Goal: Transaction & Acquisition: Book appointment/travel/reservation

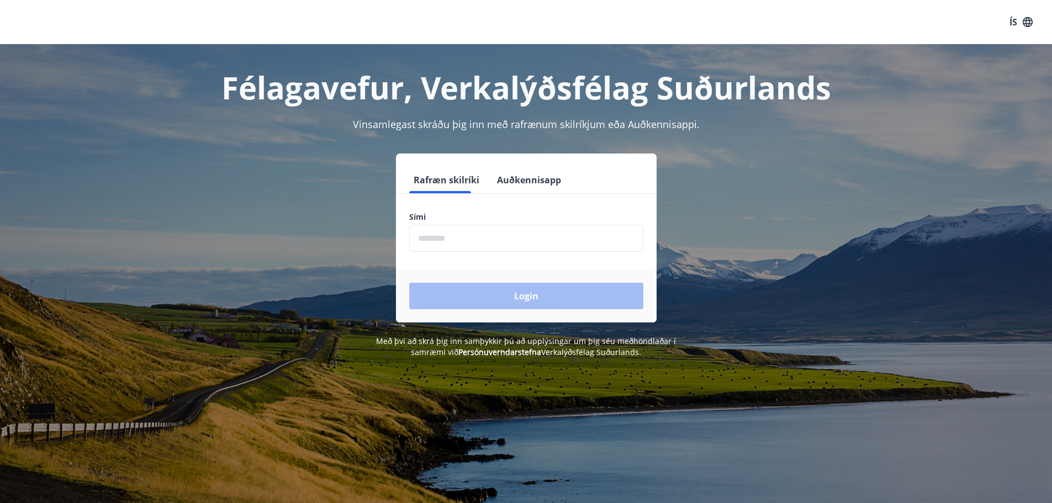
click at [466, 262] on form "Rafræn skilríki Auðkennisapp Sími ​ Login" at bounding box center [526, 245] width 261 height 156
click at [462, 242] on input "phone" at bounding box center [526, 238] width 234 height 27
click at [521, 179] on button "Auðkennisapp" at bounding box center [529, 180] width 73 height 27
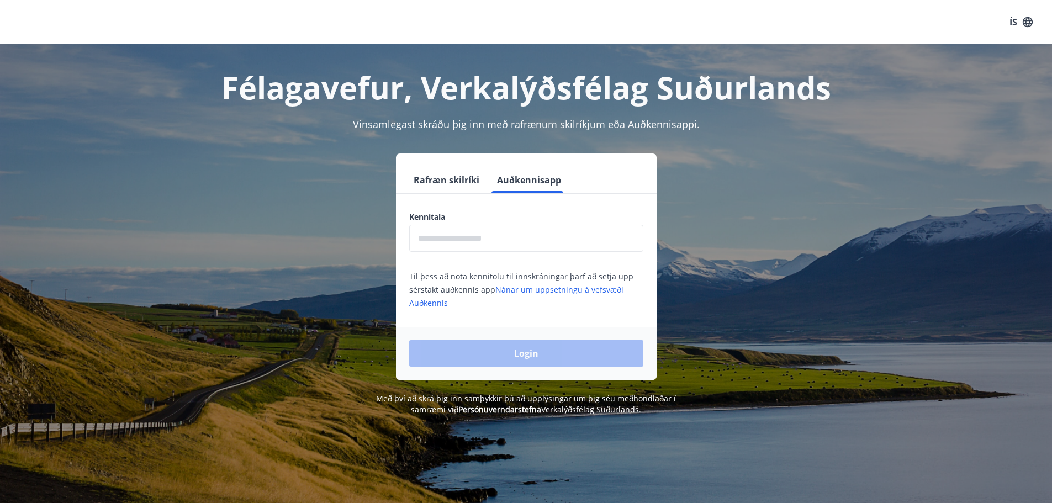
click at [496, 231] on input "text" at bounding box center [526, 238] width 234 height 27
click at [509, 236] on input "text" at bounding box center [526, 238] width 234 height 27
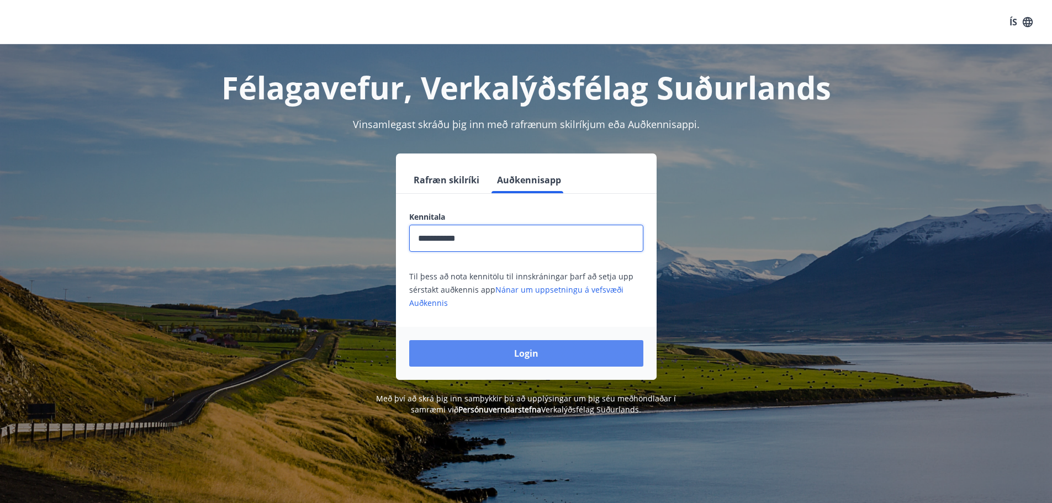
type input "**********"
click at [599, 352] on button "Login" at bounding box center [526, 353] width 234 height 27
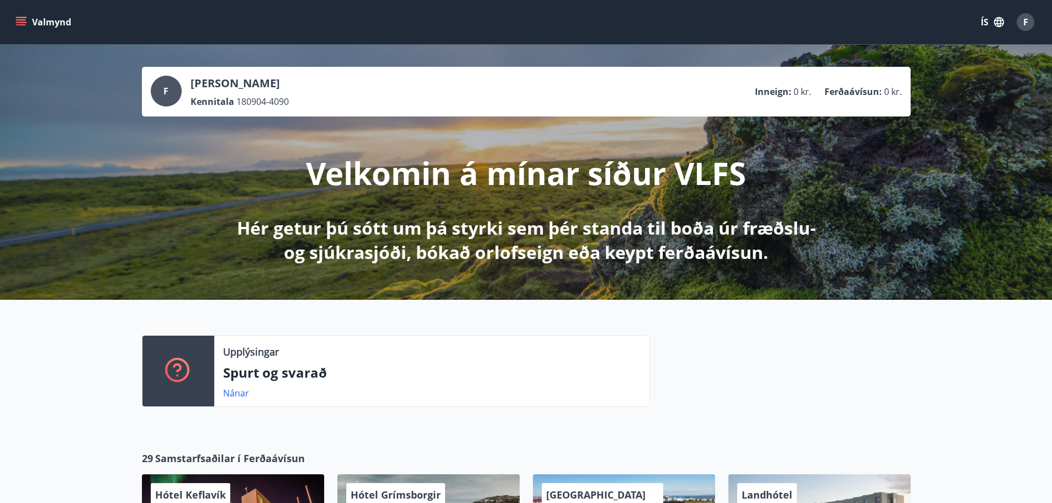
click at [985, 20] on button "ÍS" at bounding box center [992, 22] width 35 height 20
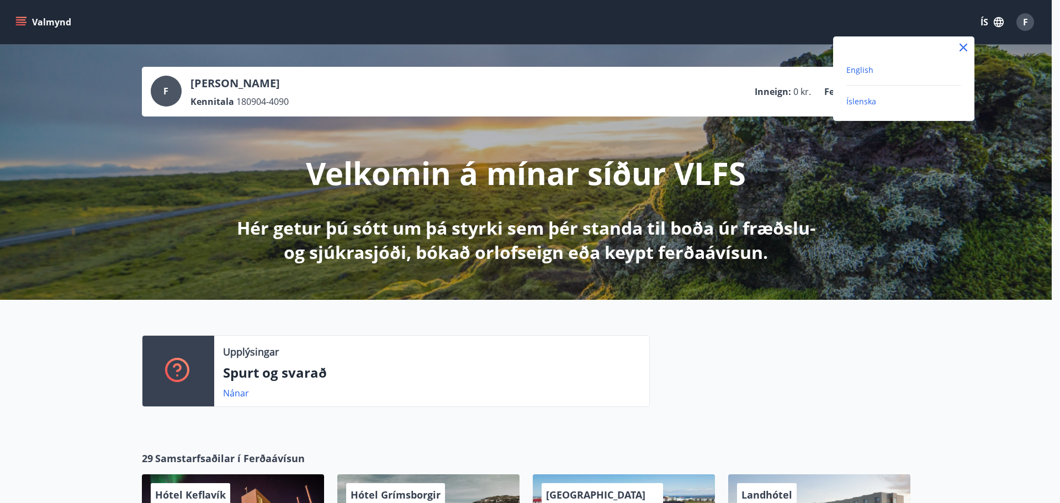
click at [855, 71] on span "English" at bounding box center [860, 70] width 27 height 10
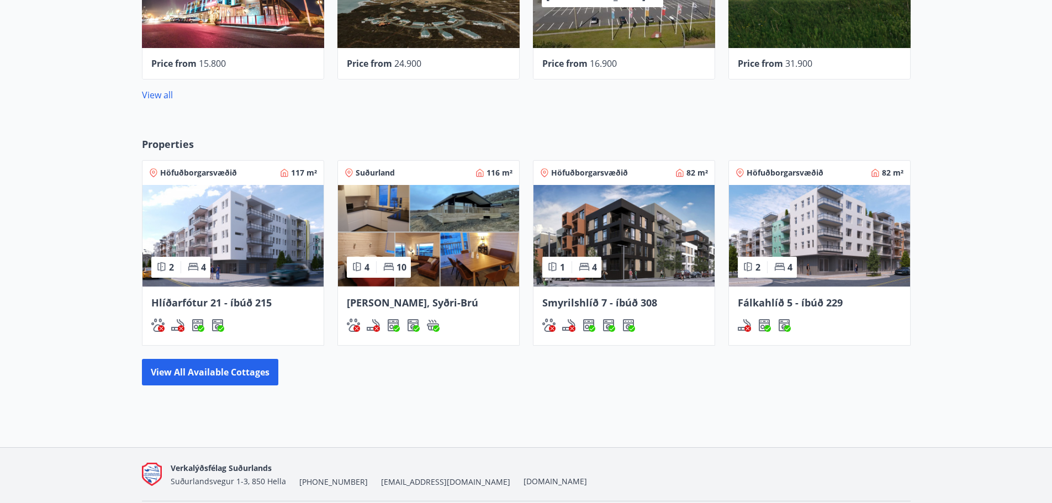
scroll to position [589, 0]
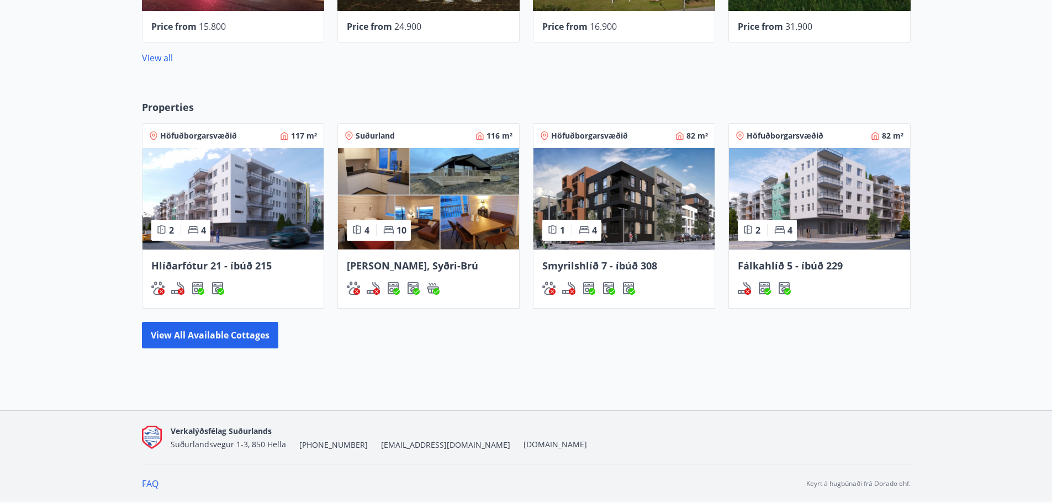
click at [619, 241] on img at bounding box center [623, 199] width 181 height 102
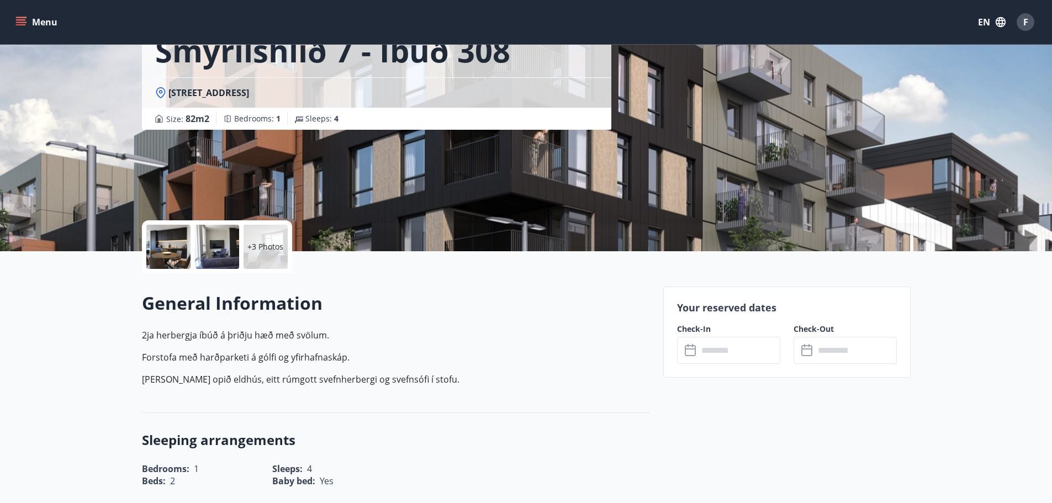
scroll to position [55, 0]
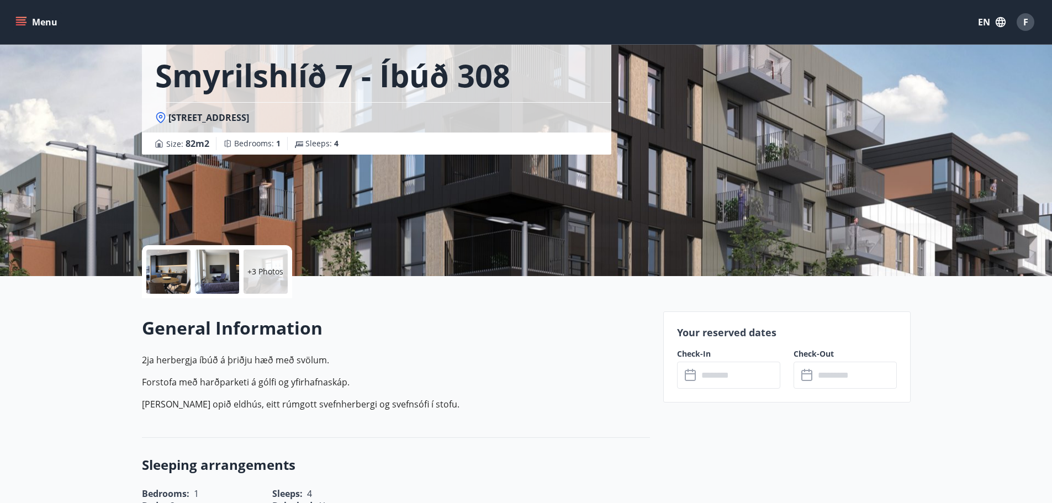
click at [267, 276] on p "+3 Photos" at bounding box center [265, 271] width 36 height 11
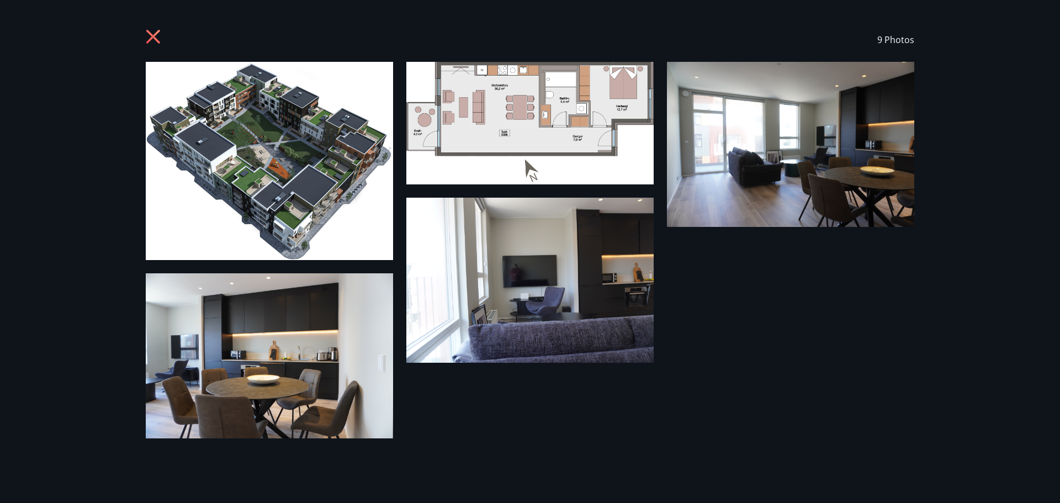
click at [155, 40] on icon at bounding box center [153, 37] width 14 height 14
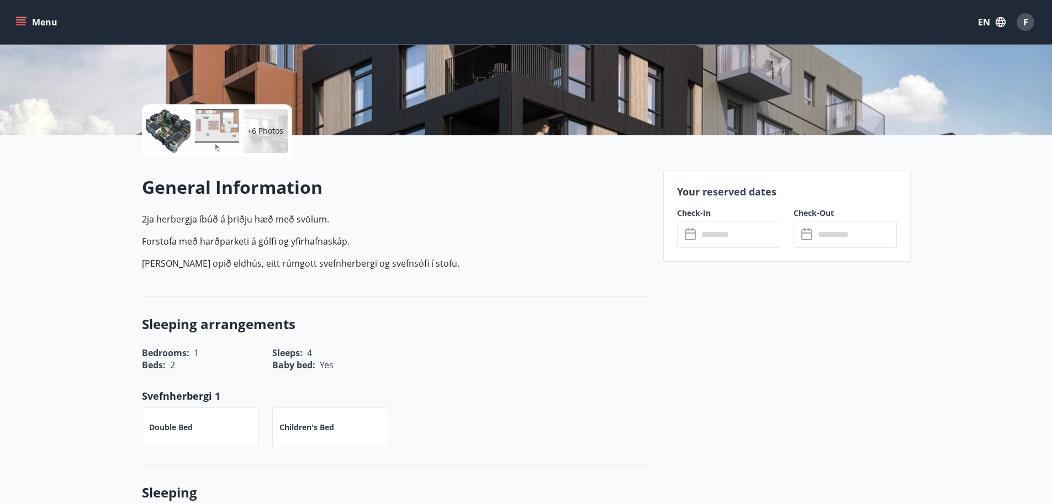
scroll to position [221, 0]
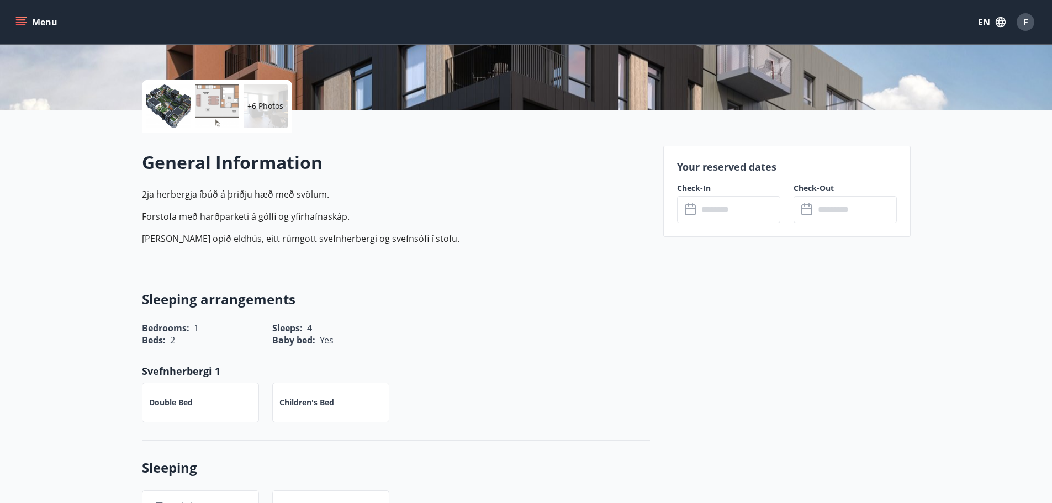
click at [718, 215] on input "text" at bounding box center [739, 209] width 82 height 27
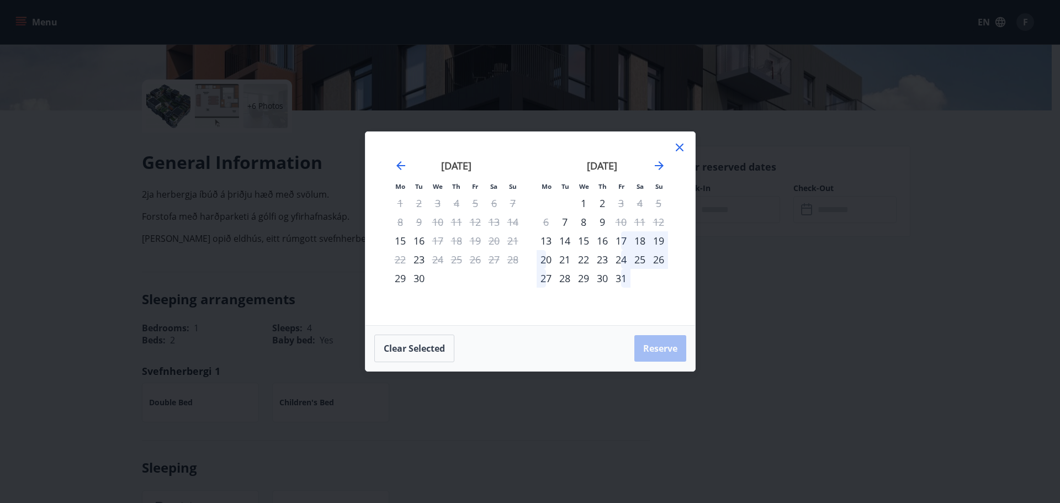
click at [620, 236] on div "17" at bounding box center [621, 240] width 19 height 19
click at [541, 262] on div "20" at bounding box center [546, 259] width 19 height 19
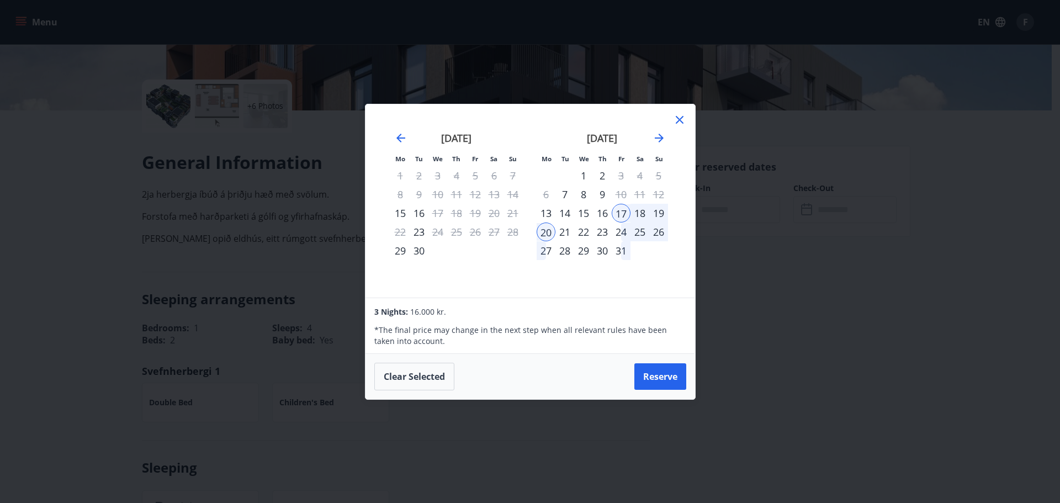
click at [678, 118] on icon at bounding box center [680, 120] width 8 height 8
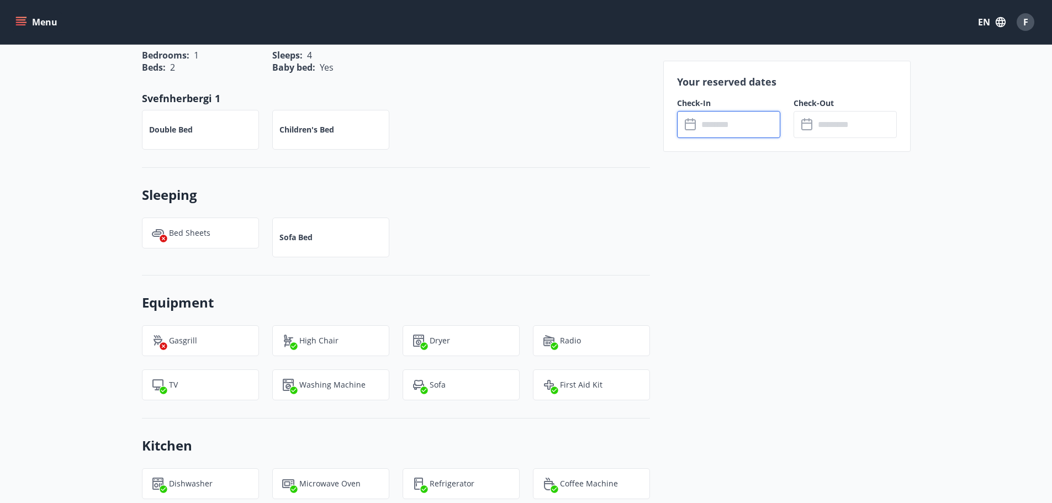
scroll to position [497, 0]
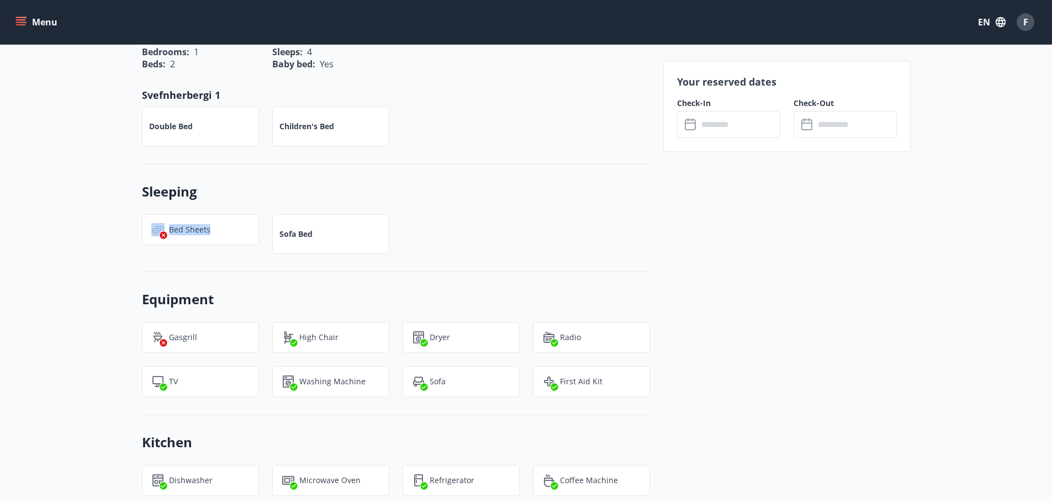
drag, startPoint x: 209, startPoint y: 229, endPoint x: 163, endPoint y: 228, distance: 45.8
click at [163, 228] on div "Bed Sheets" at bounding box center [200, 229] width 117 height 31
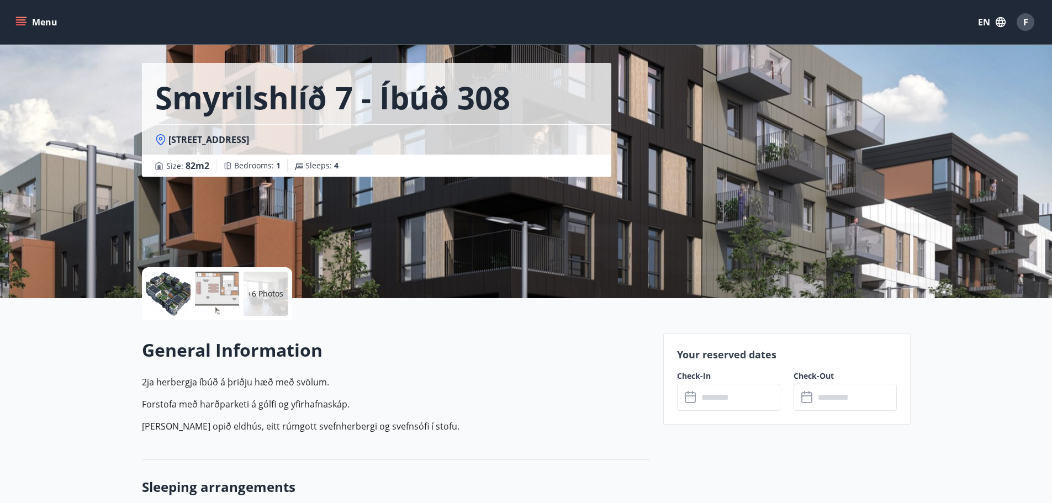
scroll to position [0, 0]
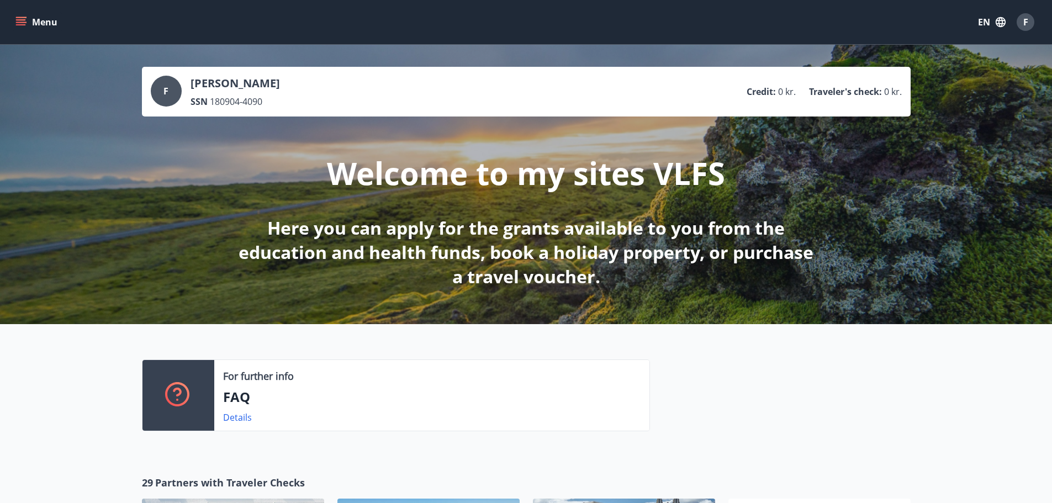
click at [35, 36] on div "Menu EN F" at bounding box center [526, 22] width 1052 height 44
click at [37, 25] on button "Menu" at bounding box center [37, 22] width 49 height 20
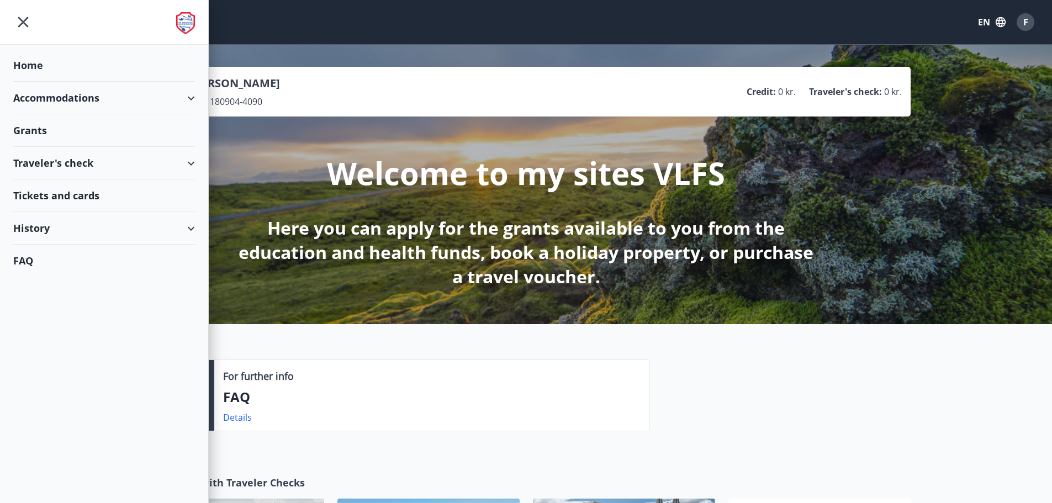
click at [56, 122] on div "Grants" at bounding box center [104, 130] width 182 height 33
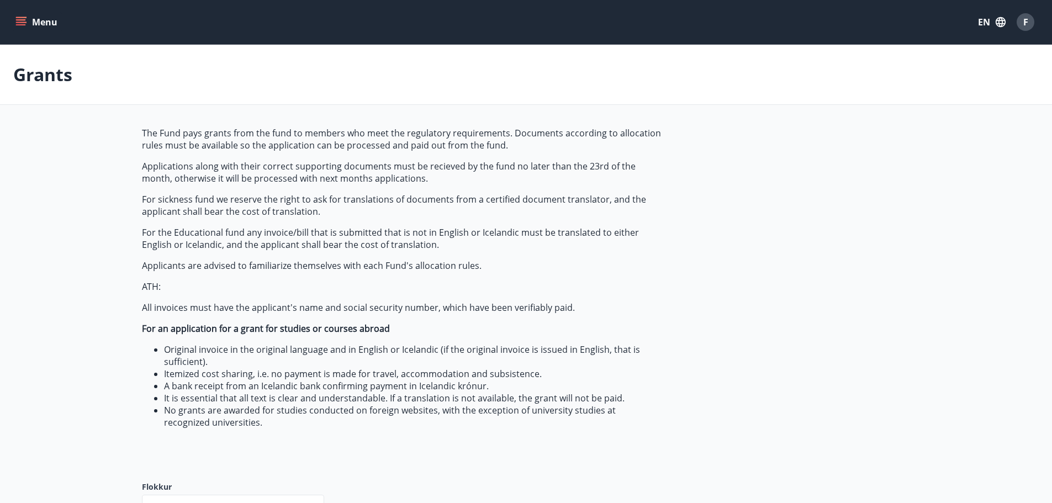
type input "***"
click at [31, 24] on button "Menu" at bounding box center [37, 22] width 49 height 20
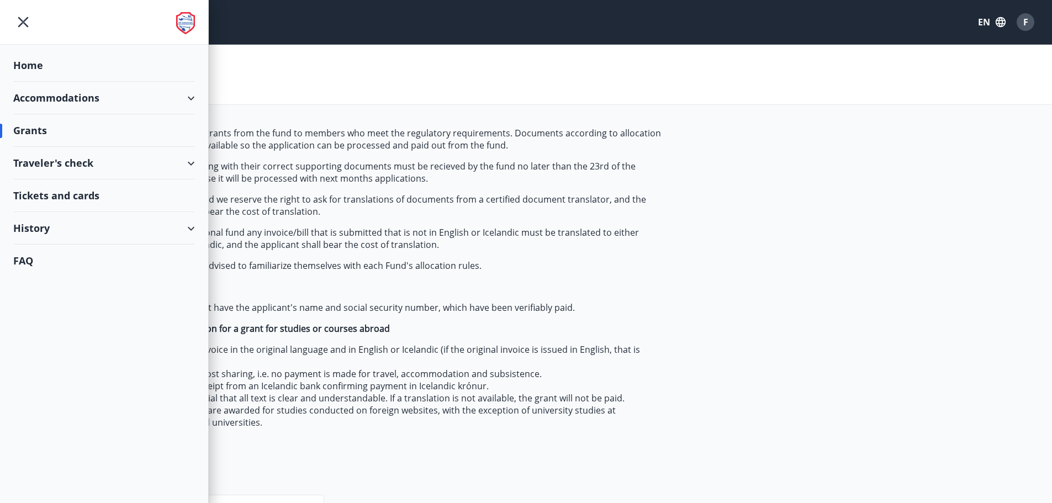
click at [72, 105] on div "Accommodations" at bounding box center [104, 98] width 182 height 33
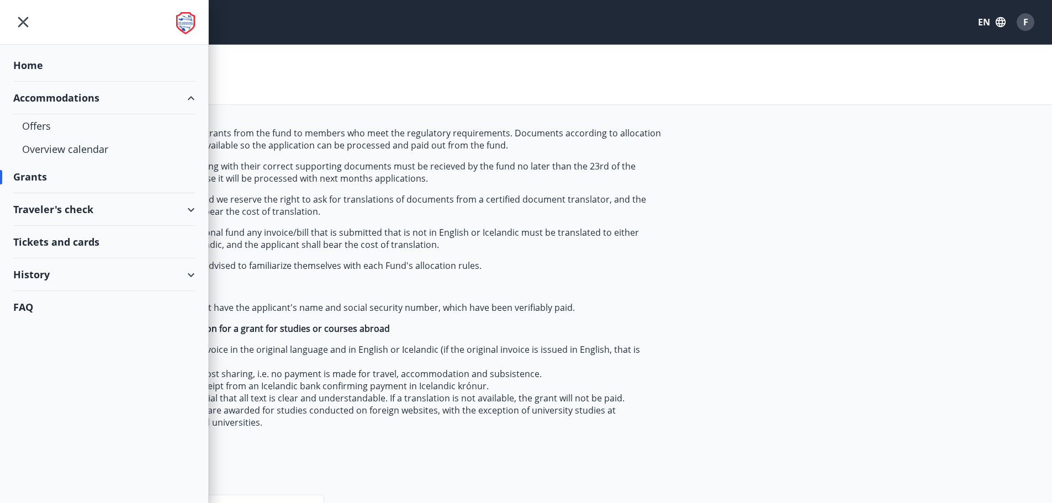
click at [67, 213] on div "Traveler's check" at bounding box center [104, 209] width 182 height 33
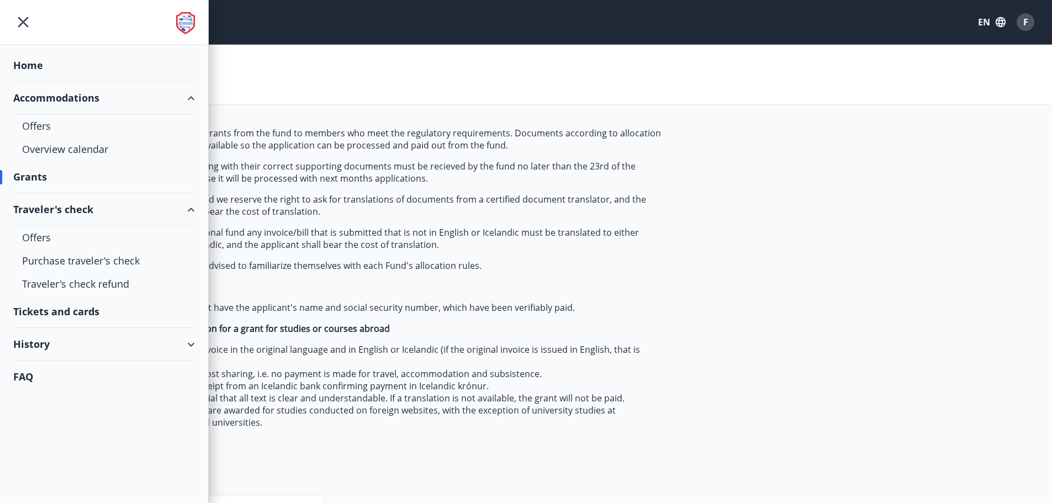
click at [92, 309] on div "Tickets and cards" at bounding box center [104, 311] width 182 height 33
click at [103, 68] on div "Home" at bounding box center [104, 65] width 182 height 33
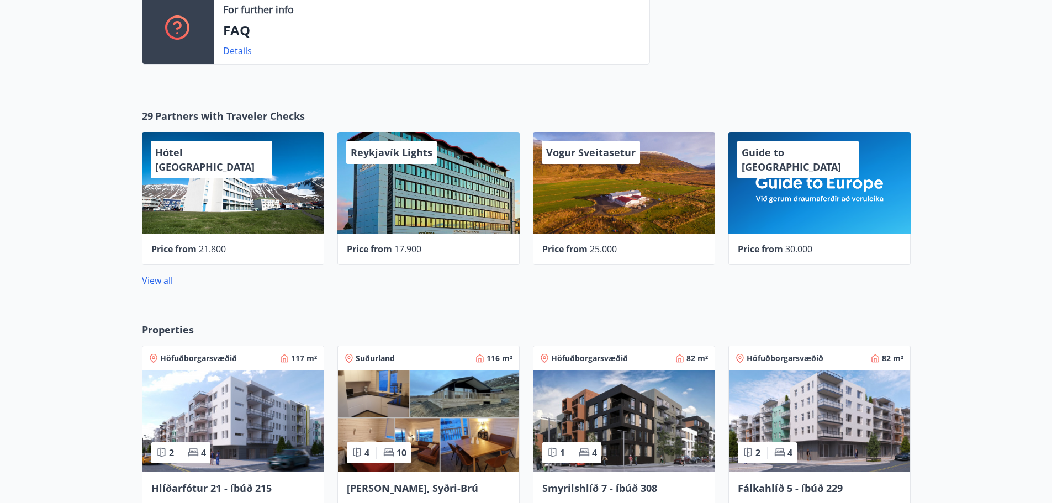
scroll to position [387, 0]
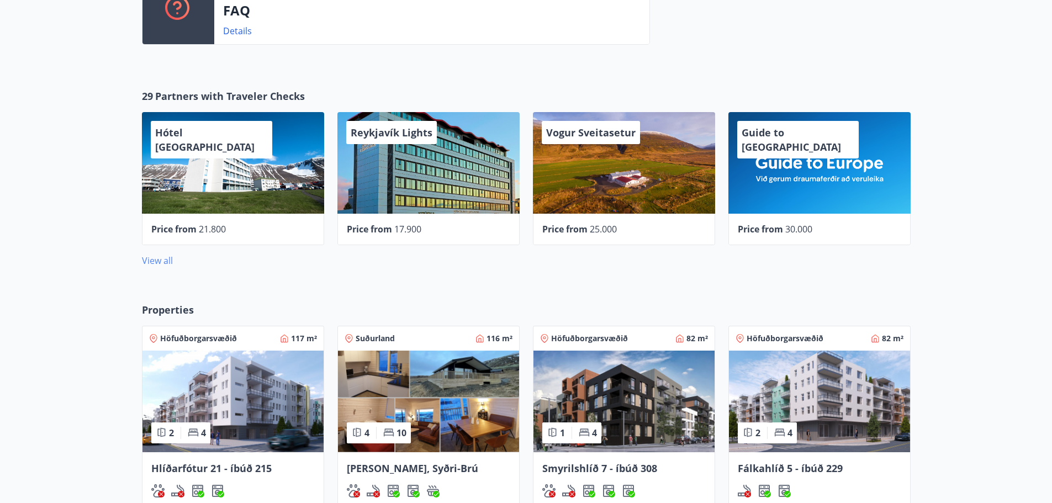
click at [157, 256] on link "View all" at bounding box center [157, 261] width 31 height 12
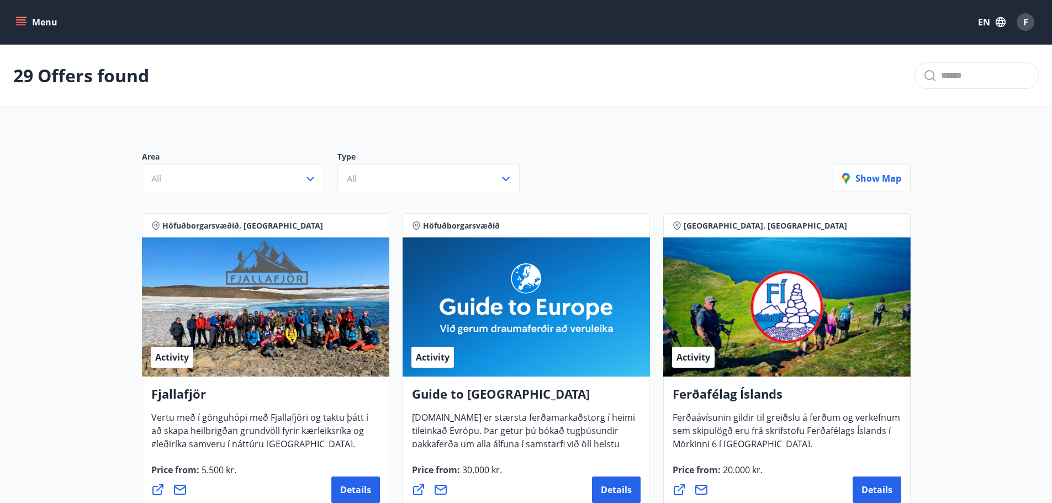
click at [31, 25] on button "Menu" at bounding box center [37, 22] width 49 height 20
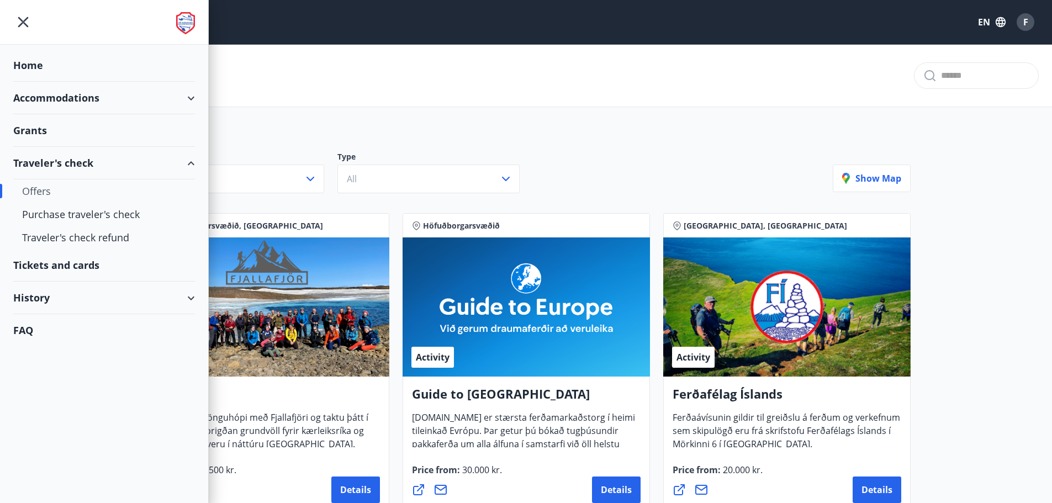
click at [87, 297] on div "History" at bounding box center [104, 298] width 182 height 33
click at [49, 398] on div "Points" at bounding box center [104, 395] width 164 height 23
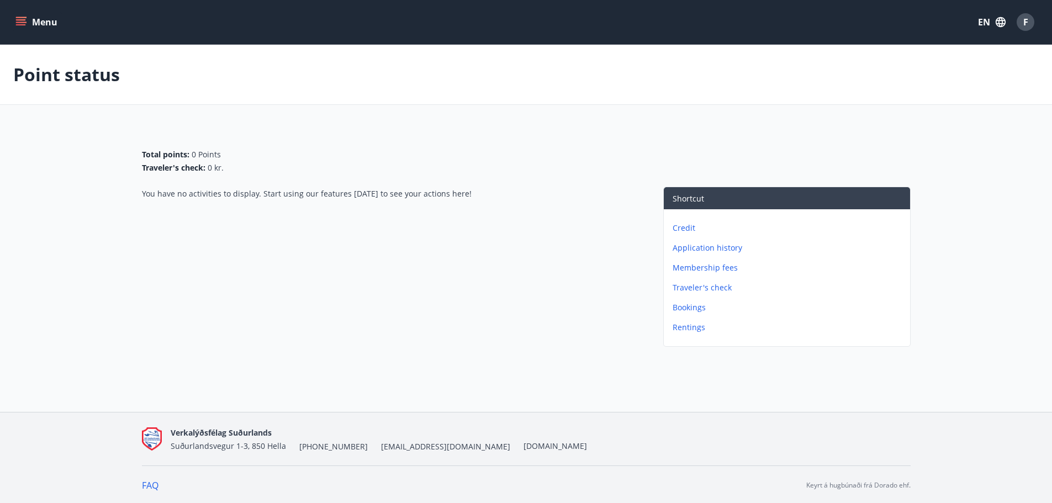
click at [41, 29] on button "Menu" at bounding box center [37, 22] width 49 height 20
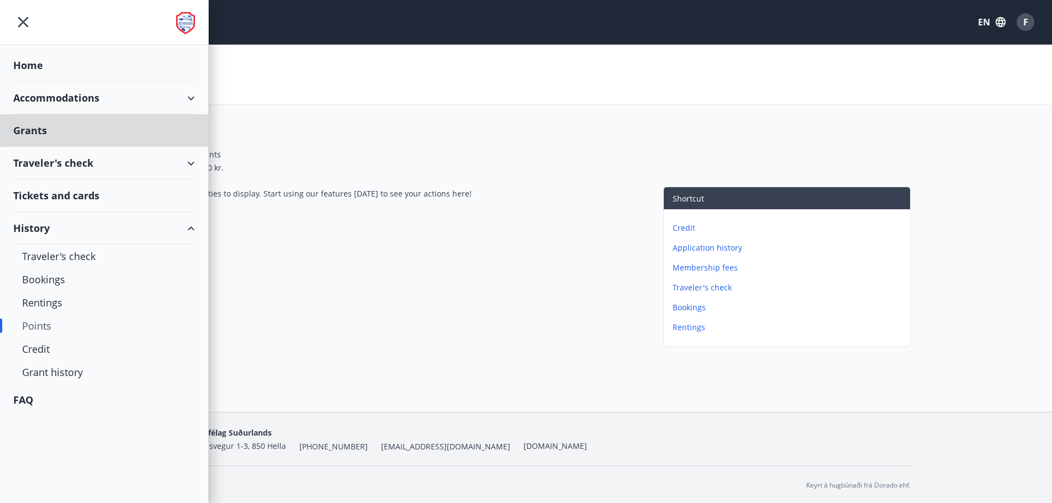
click at [54, 70] on div "Home" at bounding box center [104, 65] width 182 height 33
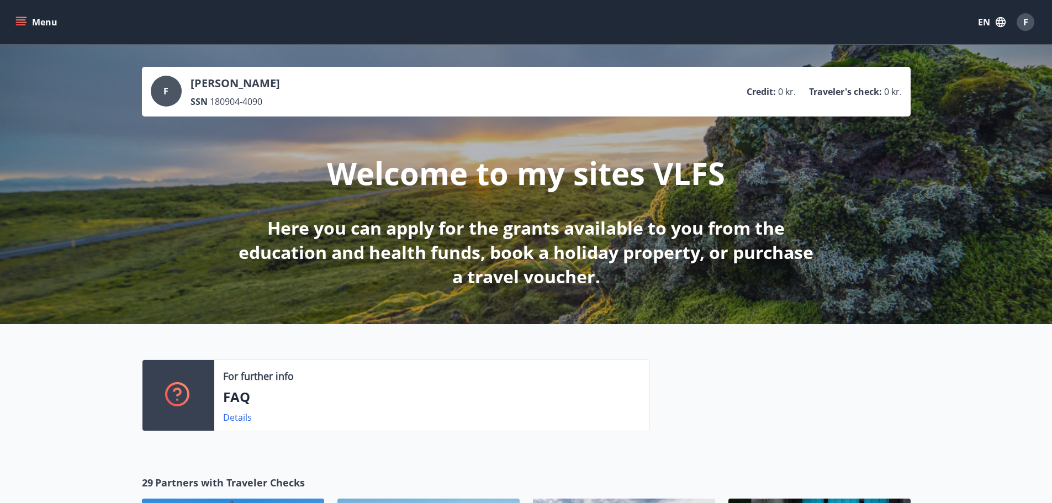
click at [1025, 20] on span "F" at bounding box center [1025, 22] width 5 height 12
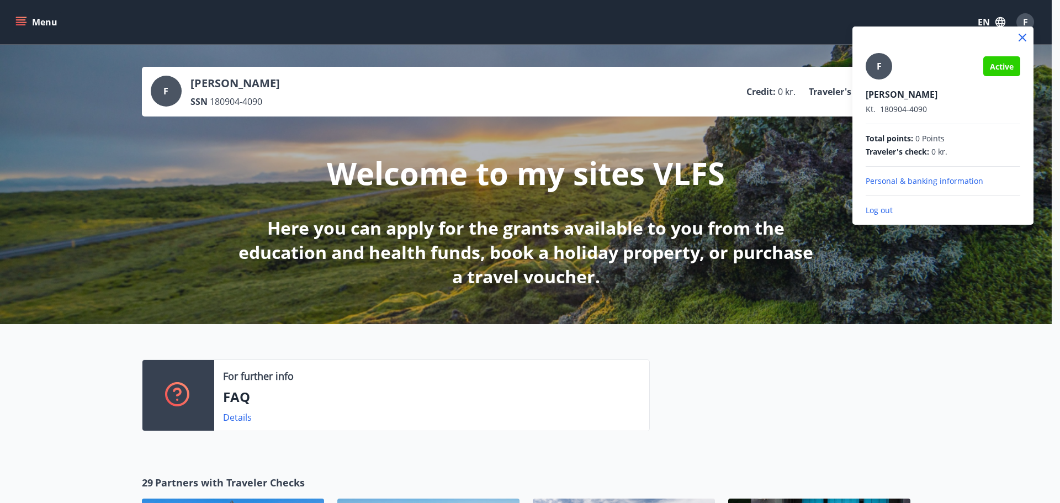
click at [901, 182] on p "Personal & banking information" at bounding box center [943, 181] width 155 height 11
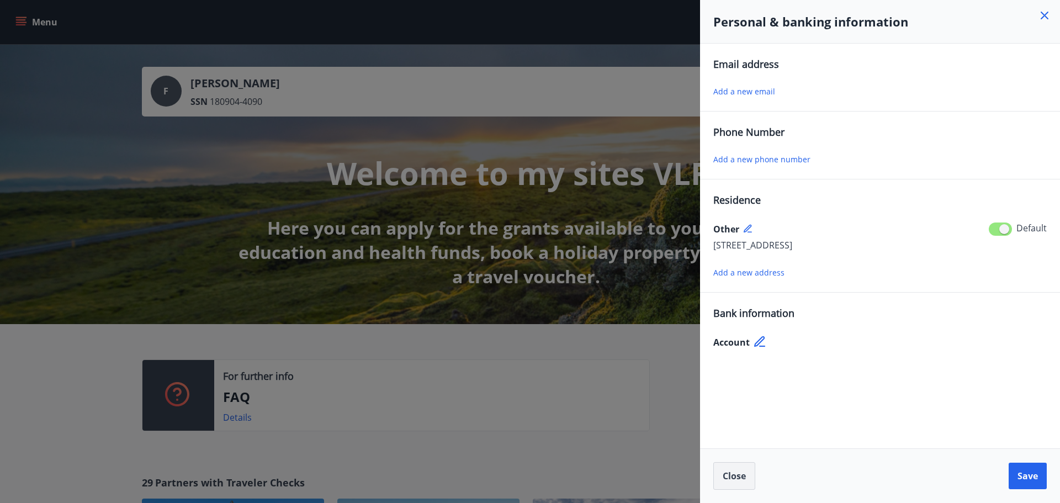
click at [740, 482] on span "Close" at bounding box center [734, 476] width 23 height 12
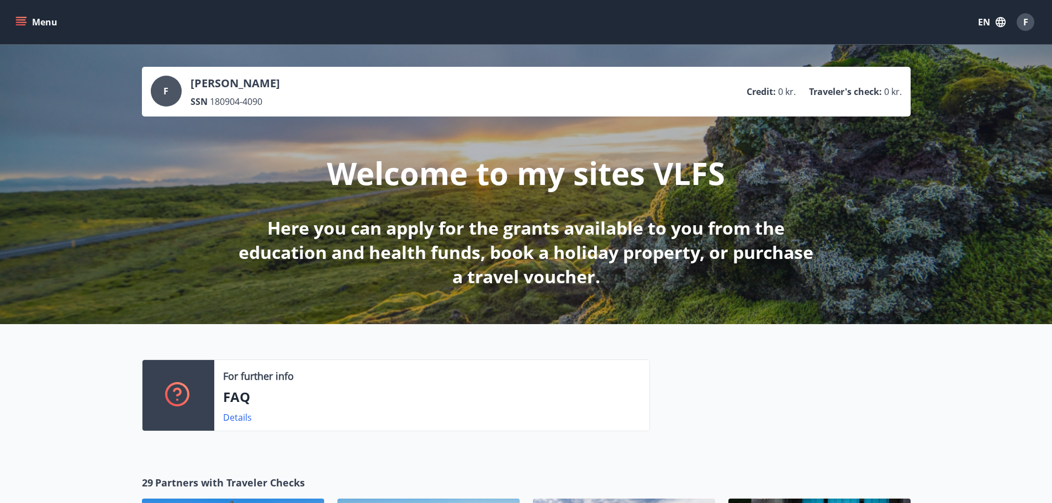
click at [1020, 36] on div "Menu EN F" at bounding box center [526, 22] width 1052 height 44
click at [1022, 24] on div "F" at bounding box center [1026, 22] width 18 height 18
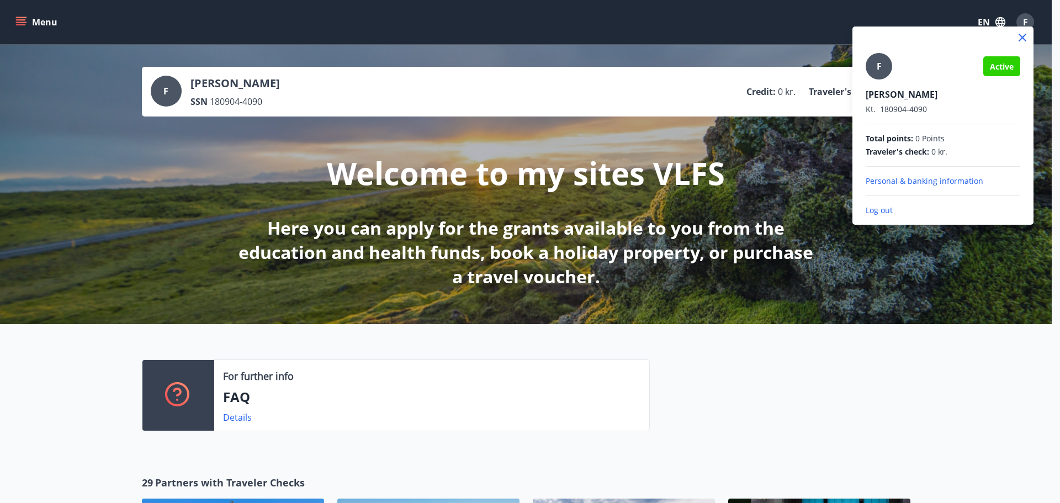
click at [881, 208] on p "Log out" at bounding box center [943, 210] width 155 height 11
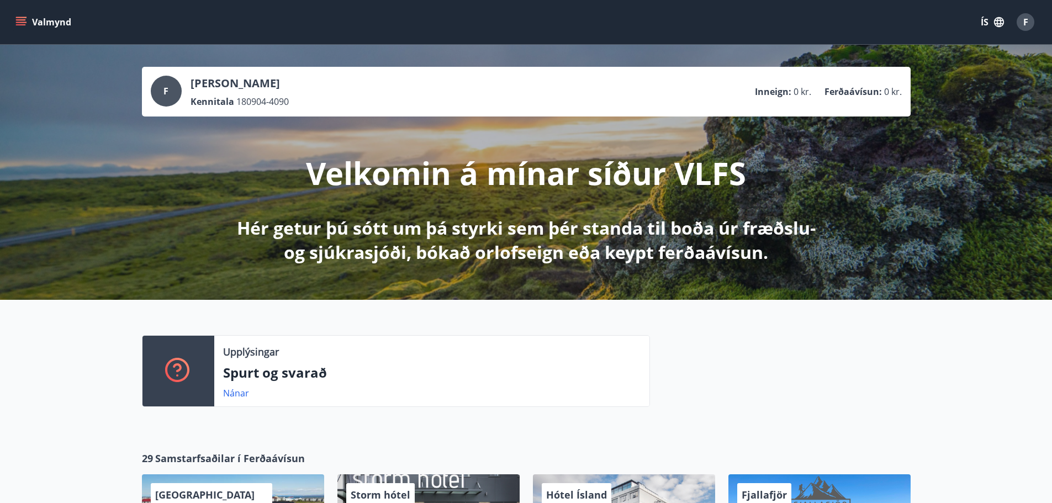
click at [1019, 19] on div "F" at bounding box center [1026, 22] width 18 height 18
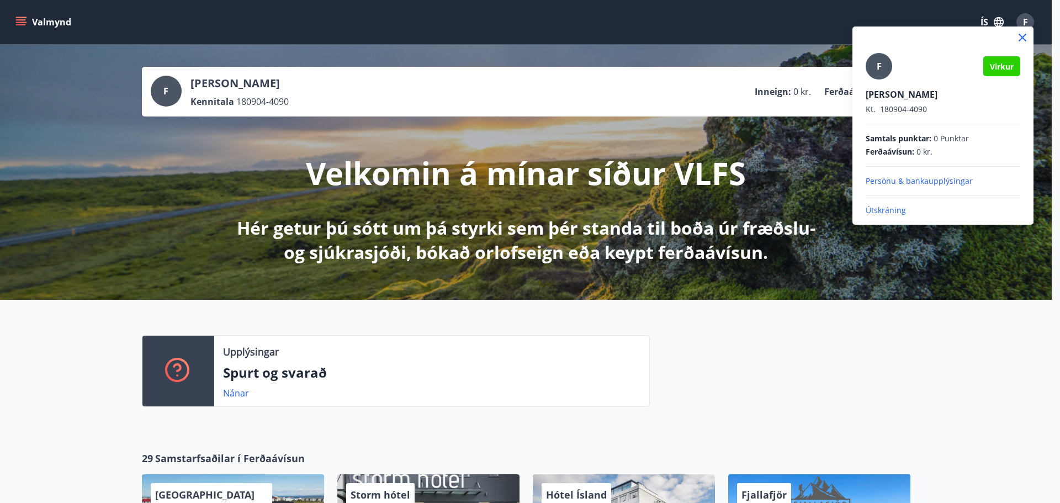
click at [896, 210] on p "Útskráning" at bounding box center [943, 210] width 155 height 11
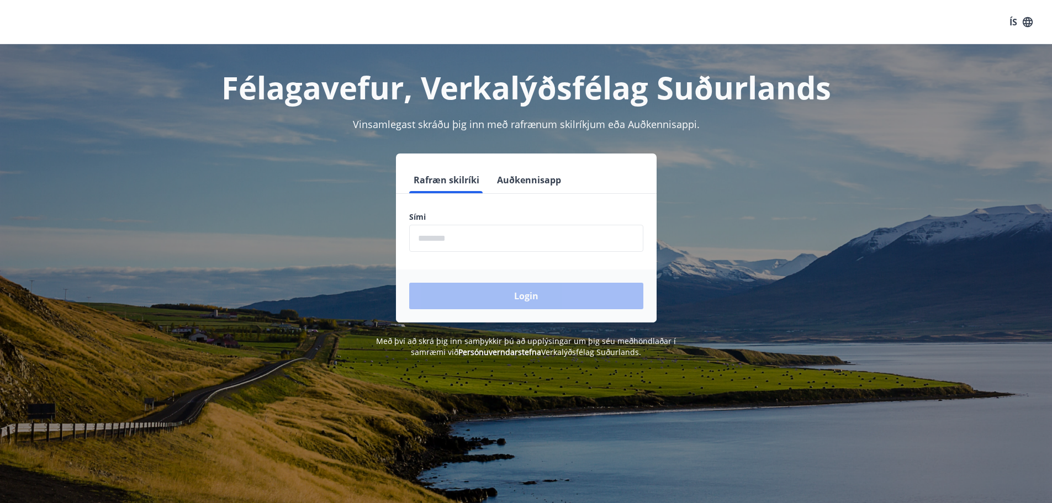
click at [514, 176] on button "Auðkennisapp" at bounding box center [529, 180] width 73 height 27
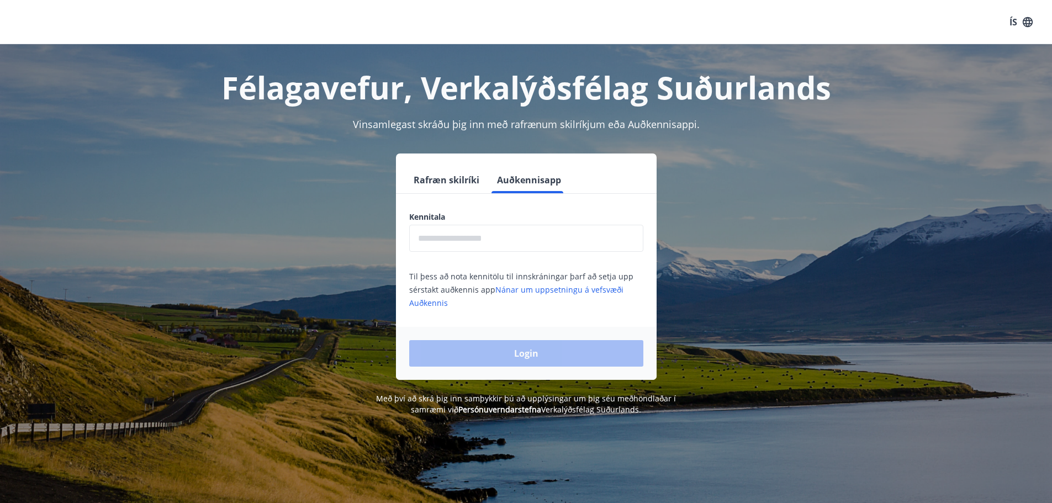
click at [512, 234] on input "text" at bounding box center [526, 238] width 234 height 27
type input "**********"
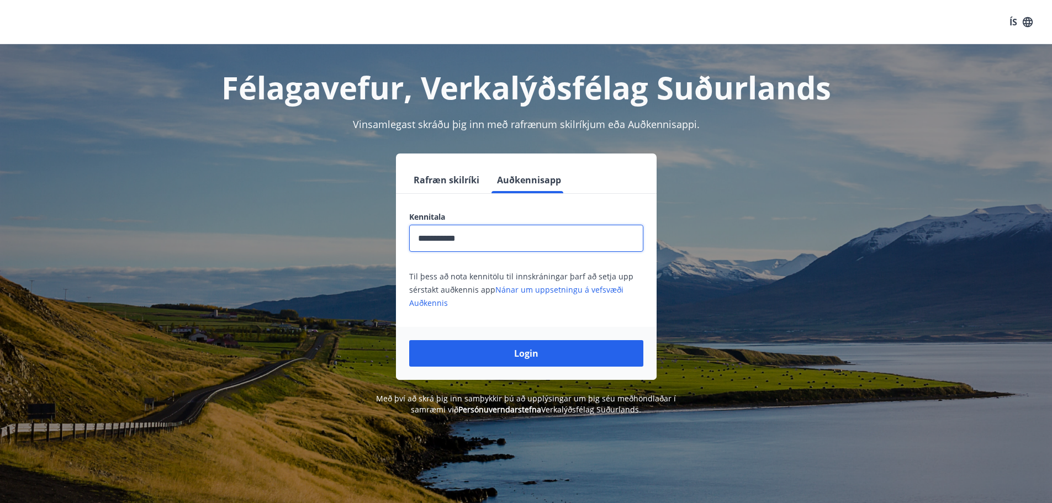
click at [490, 247] on input "**********" at bounding box center [526, 238] width 234 height 27
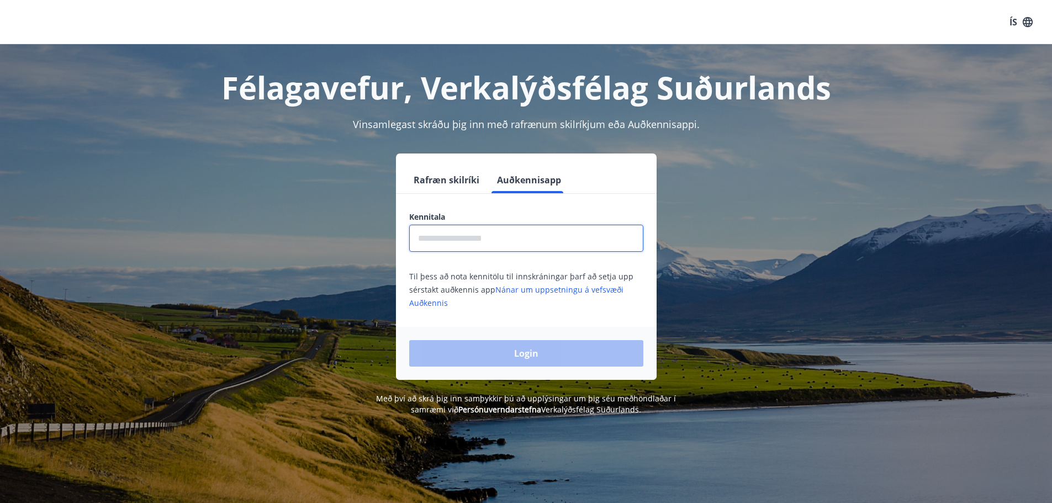
click at [490, 247] on input "text" at bounding box center [526, 238] width 234 height 27
type input "**********"
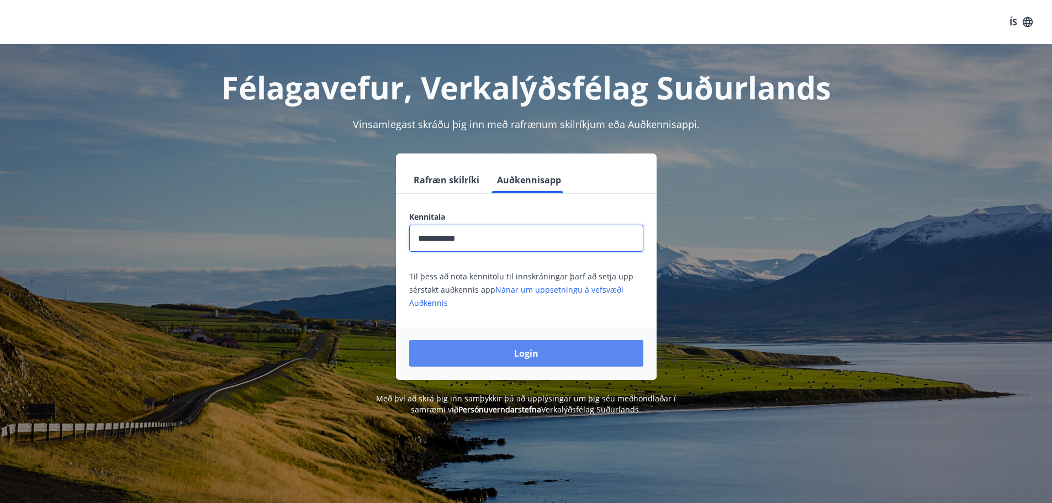
click at [512, 352] on button "Login" at bounding box center [526, 353] width 234 height 27
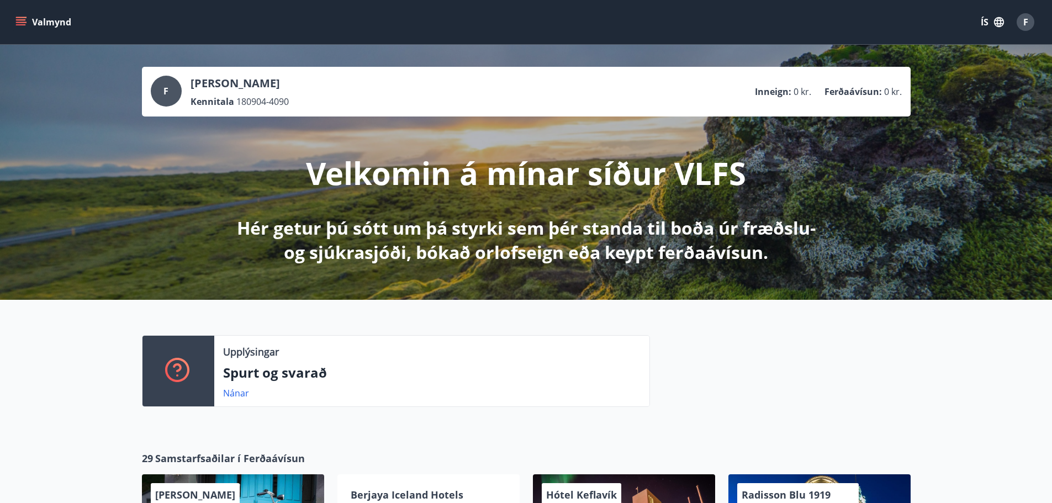
click at [997, 17] on icon "button" at bounding box center [999, 22] width 12 height 12
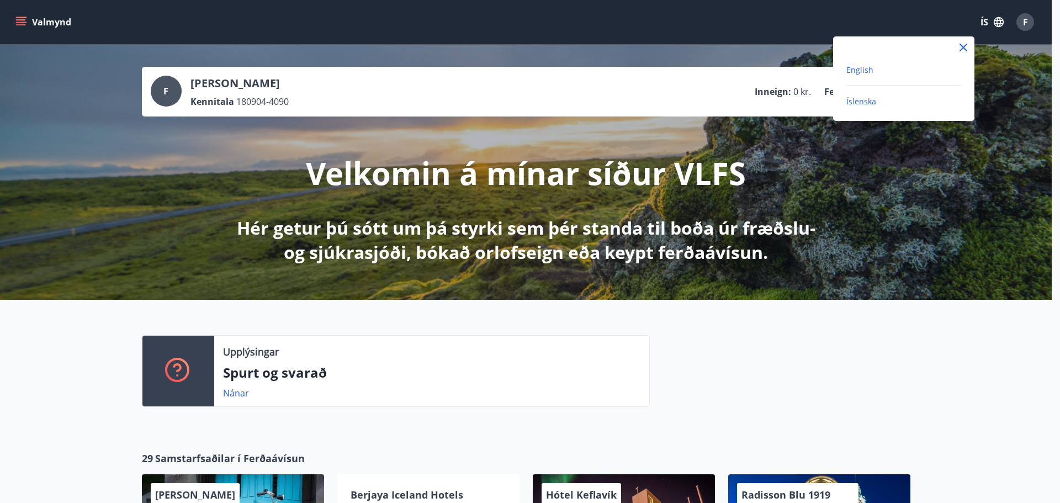
click at [858, 67] on span "English" at bounding box center [860, 70] width 27 height 10
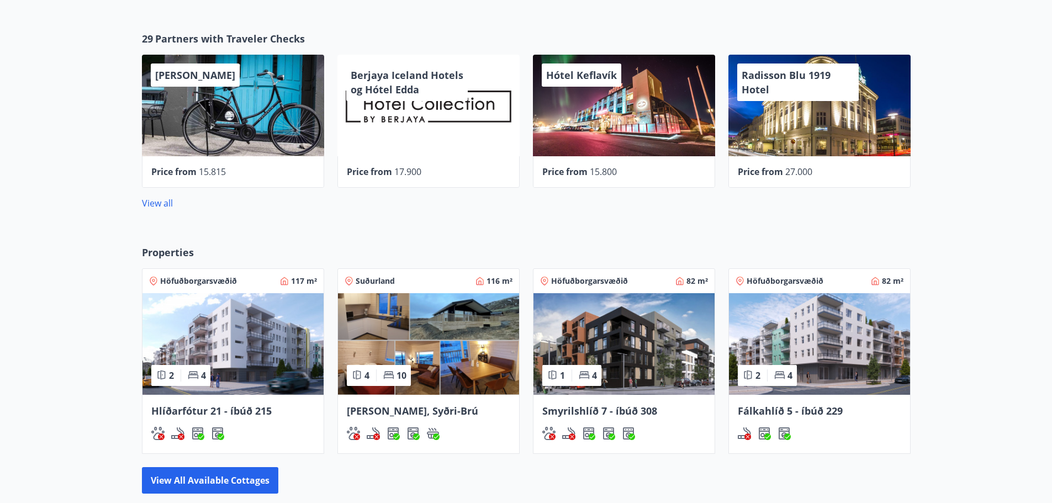
scroll to position [552, 0]
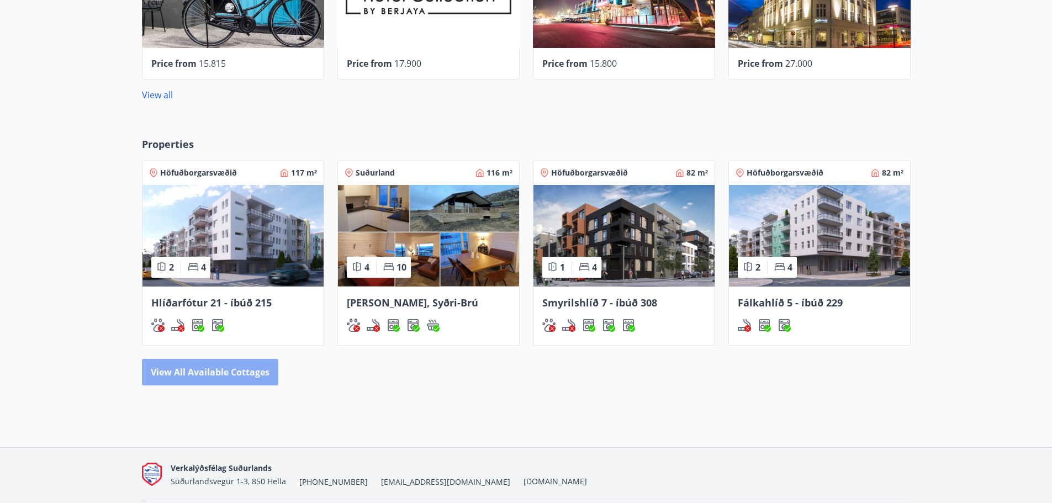
click at [191, 376] on button "View all available cottages" at bounding box center [210, 372] width 136 height 27
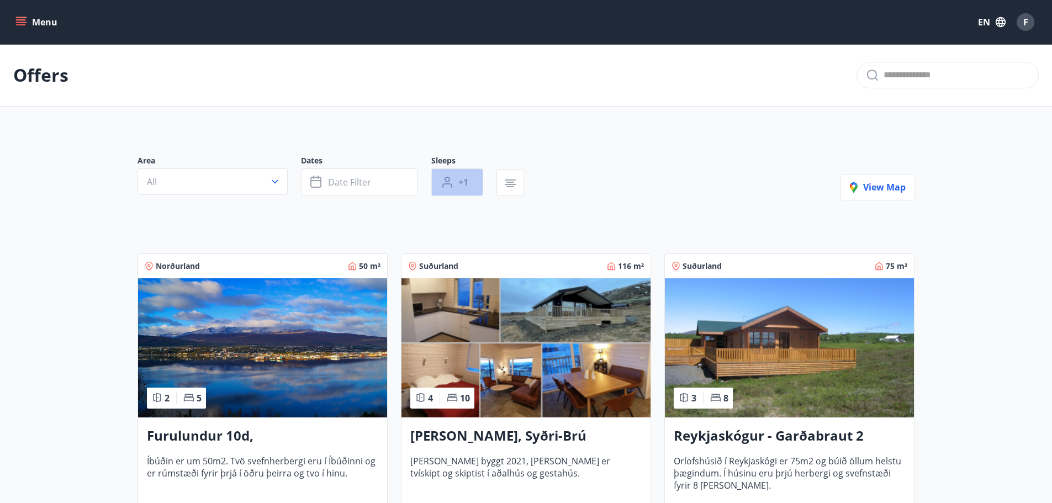
click at [452, 172] on button "+1" at bounding box center [457, 182] width 52 height 28
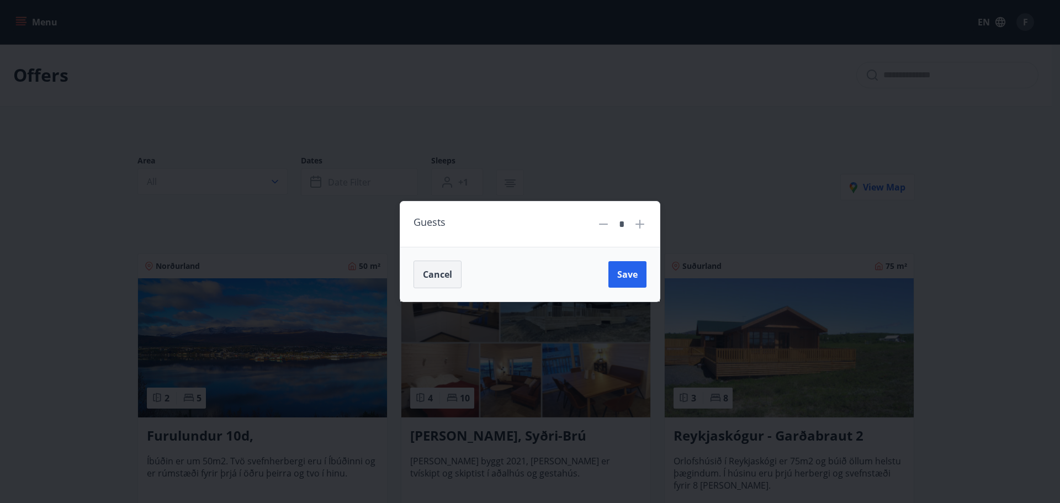
click at [439, 268] on button "Cancel" at bounding box center [438, 275] width 48 height 28
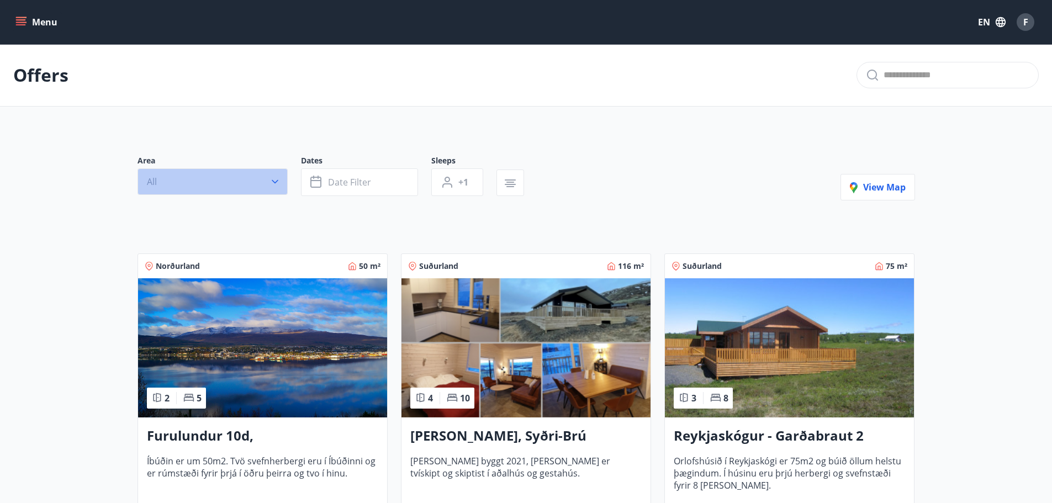
click at [231, 192] on button "All" at bounding box center [213, 181] width 150 height 27
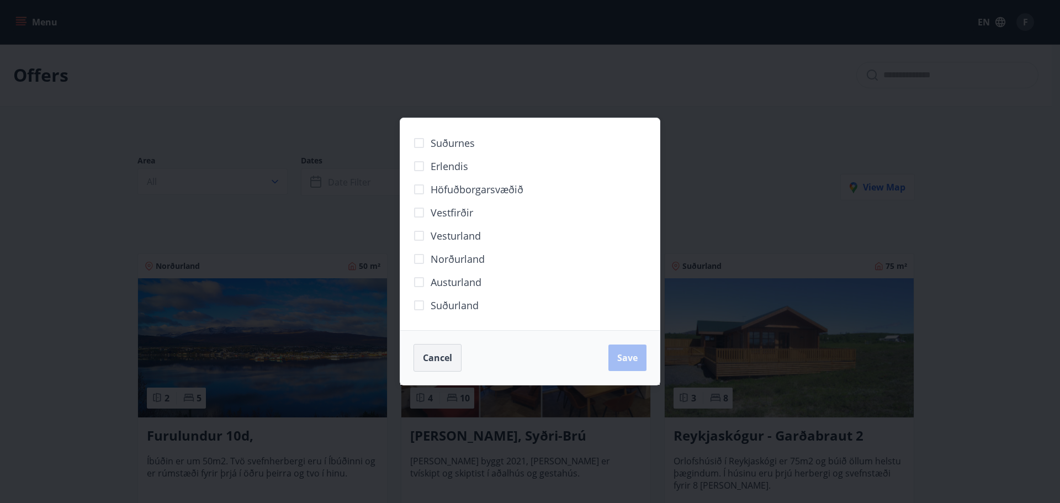
click at [451, 366] on button "Cancel" at bounding box center [438, 358] width 48 height 28
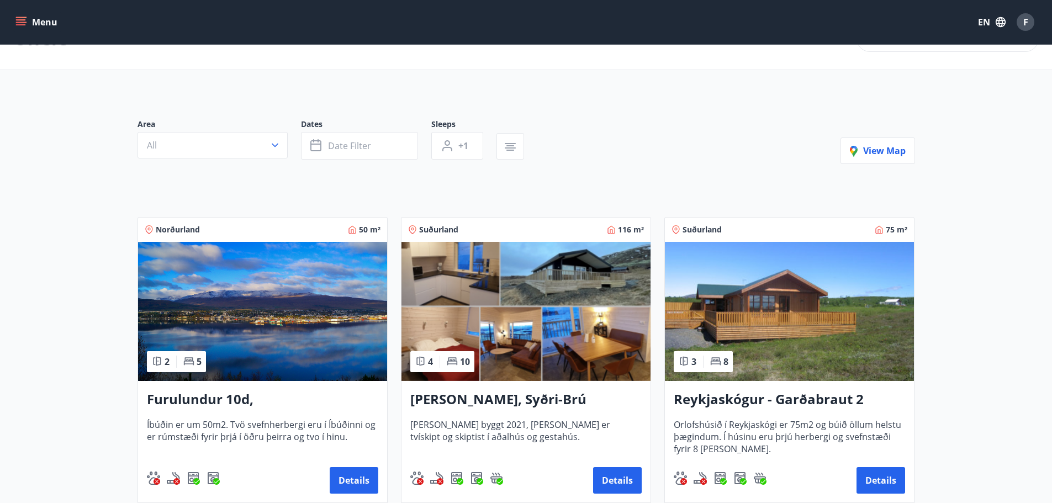
scroll to position [55, 0]
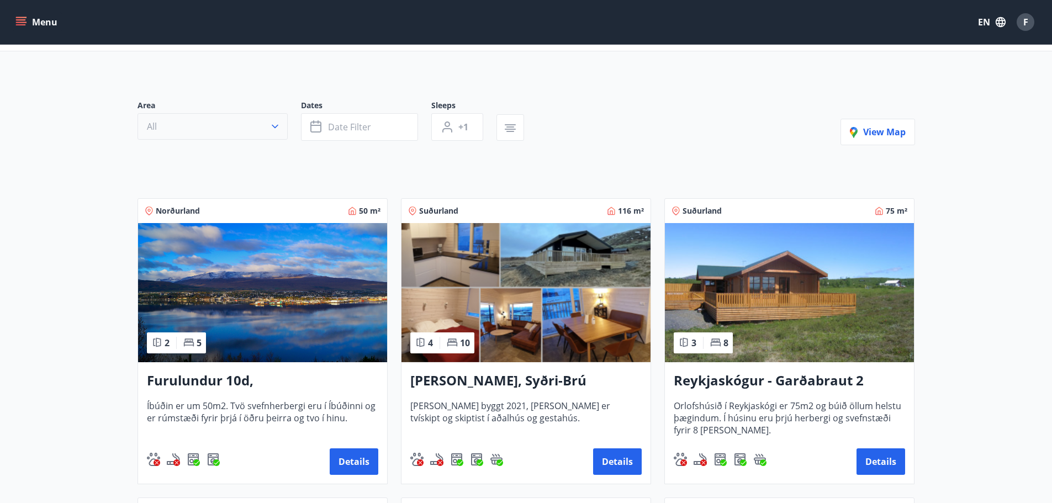
click at [221, 121] on button "All" at bounding box center [213, 126] width 150 height 27
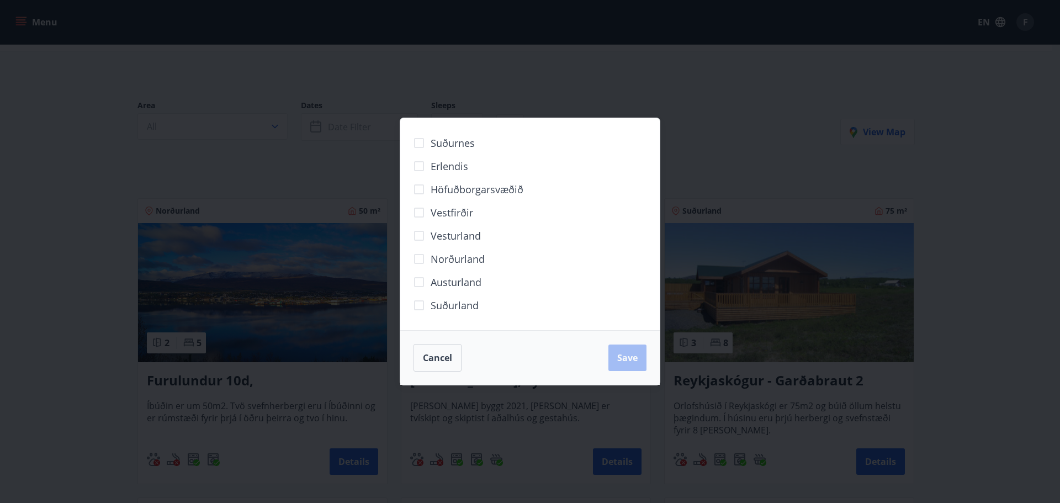
click at [162, 159] on div "Suðurnes Erlendis Höfuðborgarsvæðið Vestfirðir Vesturland Norðurland Austurland…" at bounding box center [530, 251] width 1060 height 503
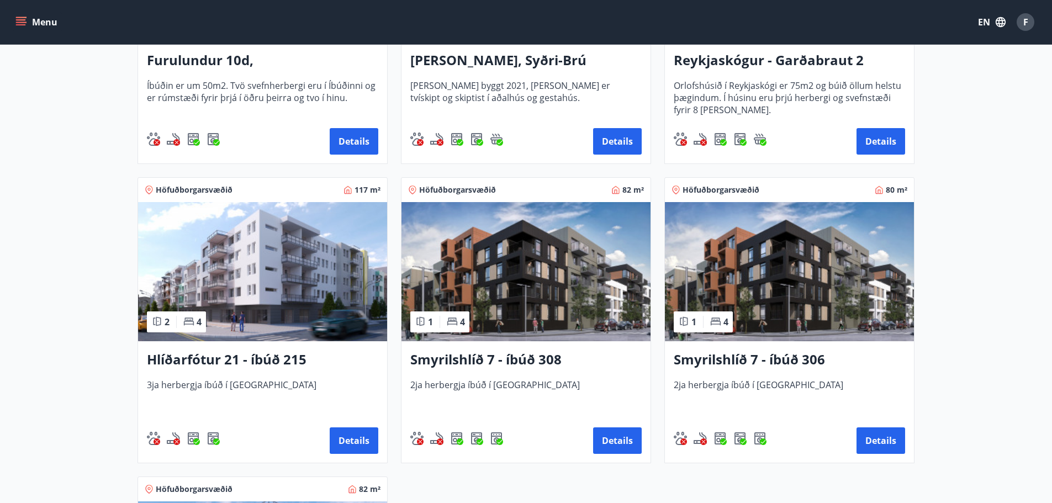
scroll to position [394, 0]
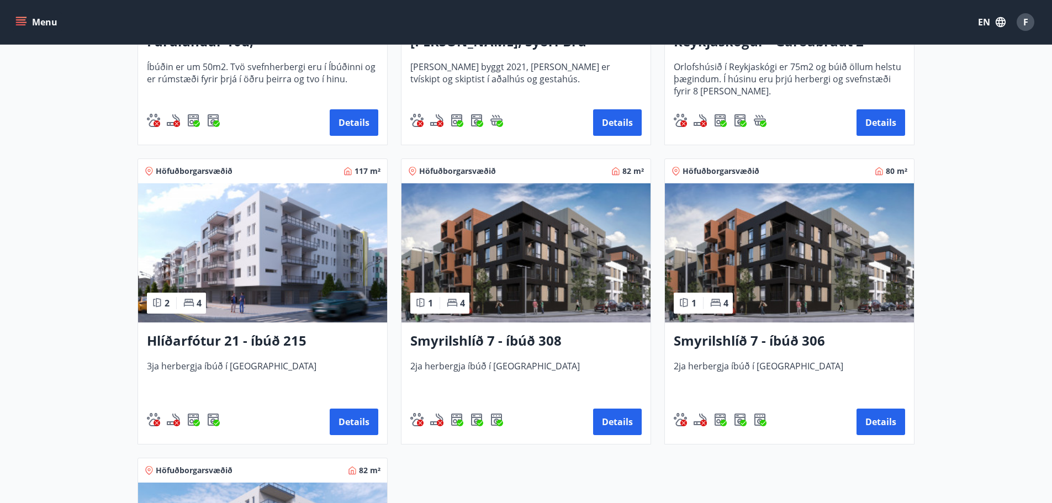
click at [557, 346] on h3 "Smyrilshlíð 7 - íbúð 308" at bounding box center [525, 341] width 231 height 20
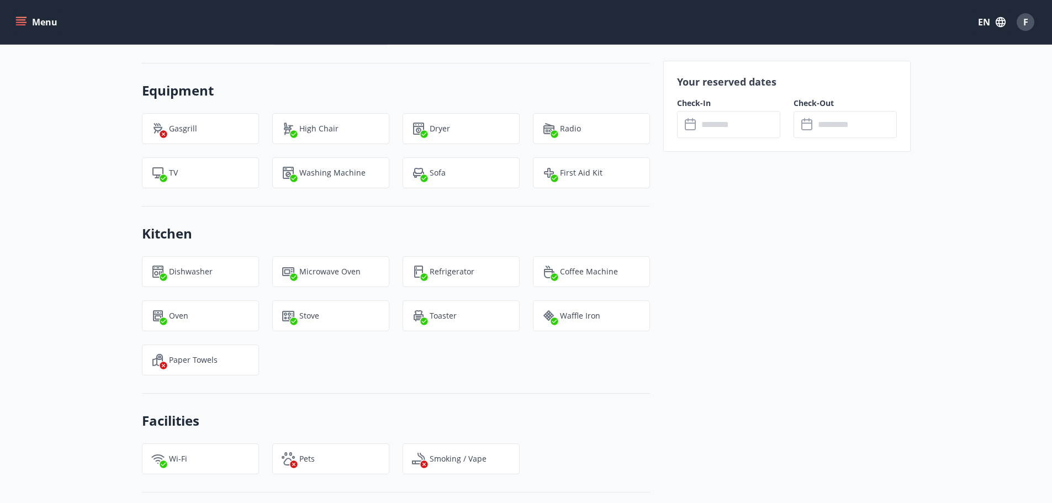
scroll to position [773, 0]
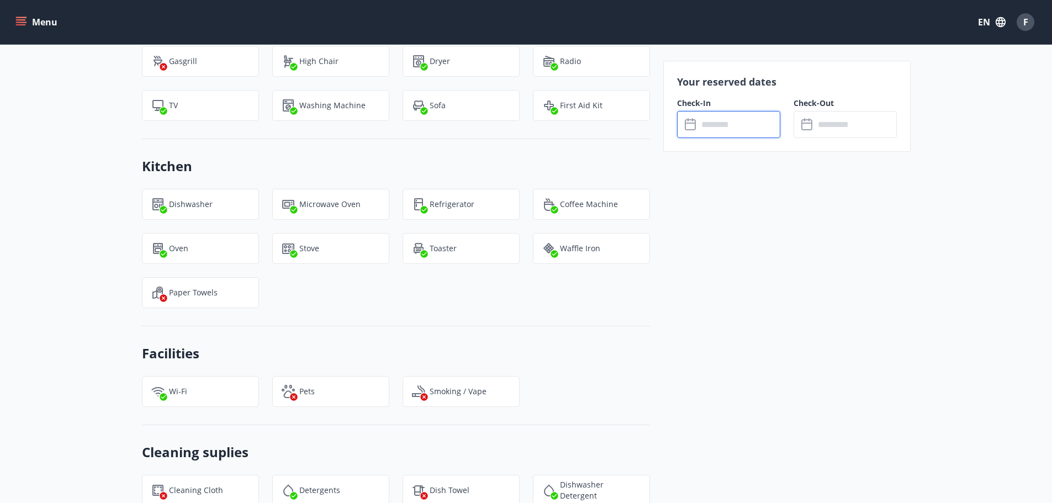
click at [730, 131] on input "text" at bounding box center [739, 124] width 82 height 27
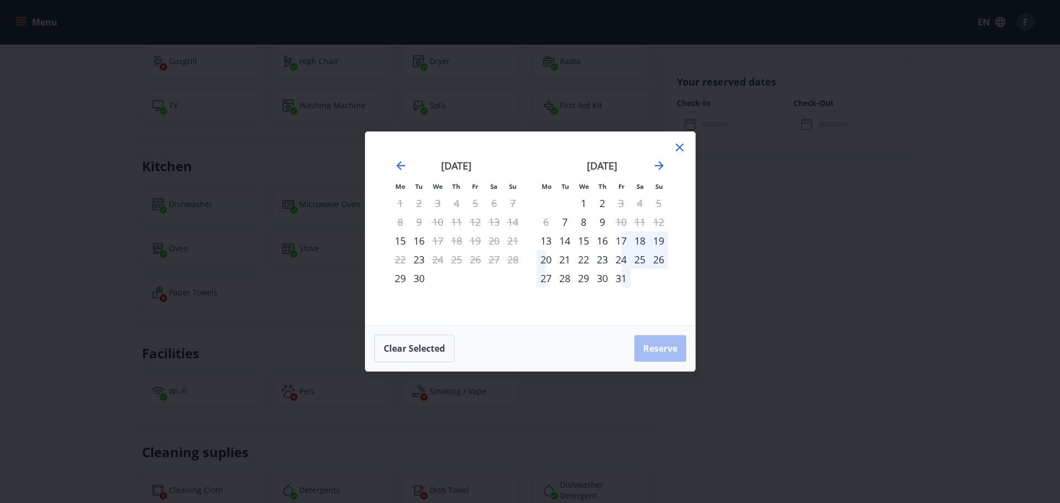
click at [680, 144] on icon at bounding box center [679, 147] width 13 height 13
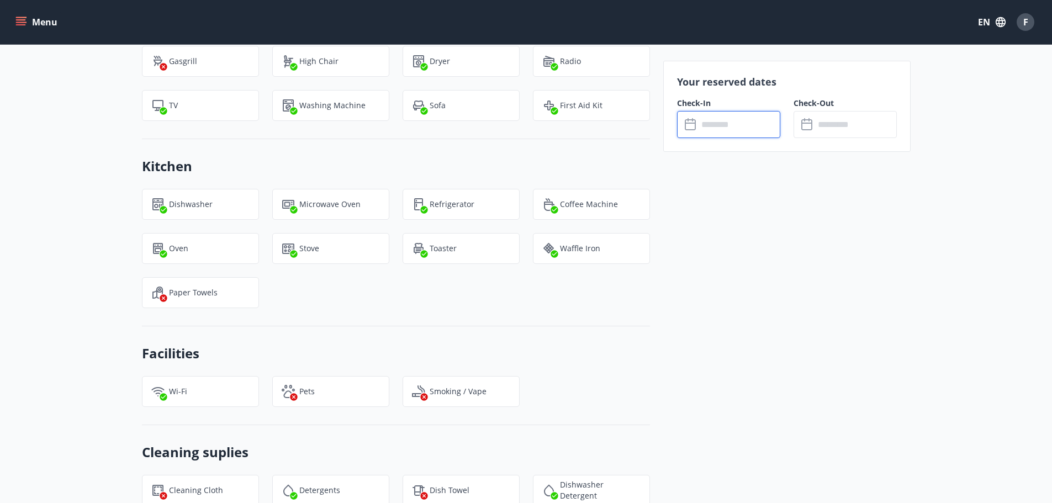
scroll to position [663, 0]
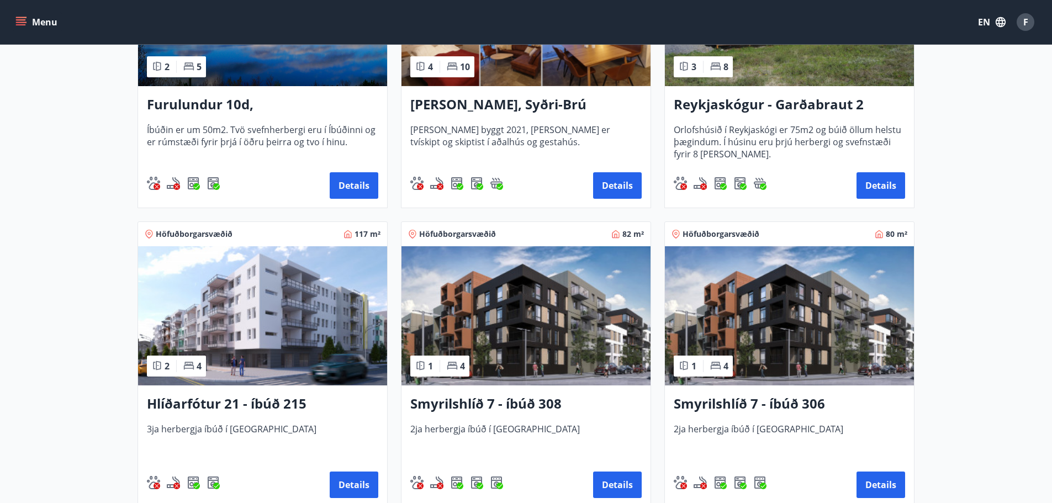
click at [792, 411] on h3 "Smyrilshlíð 7 - íbúð 306" at bounding box center [789, 404] width 231 height 20
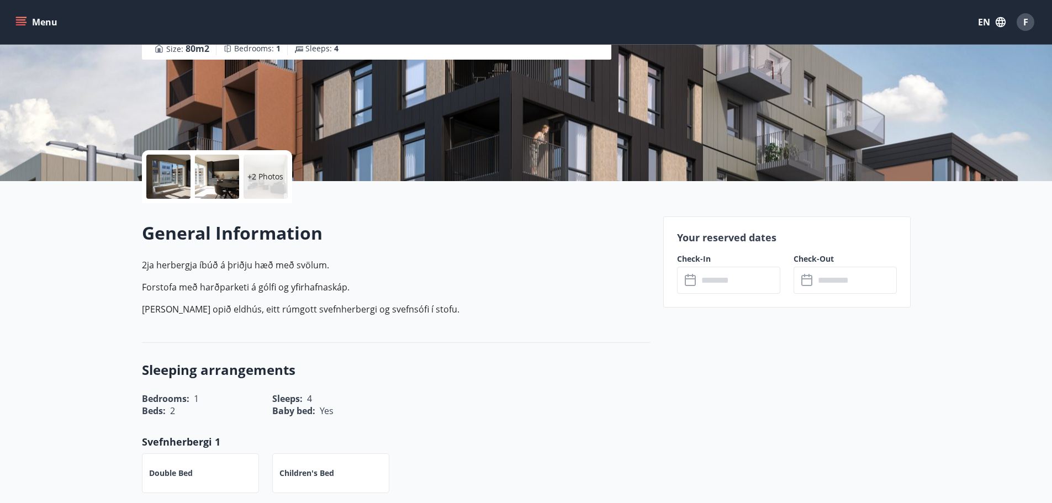
scroll to position [166, 0]
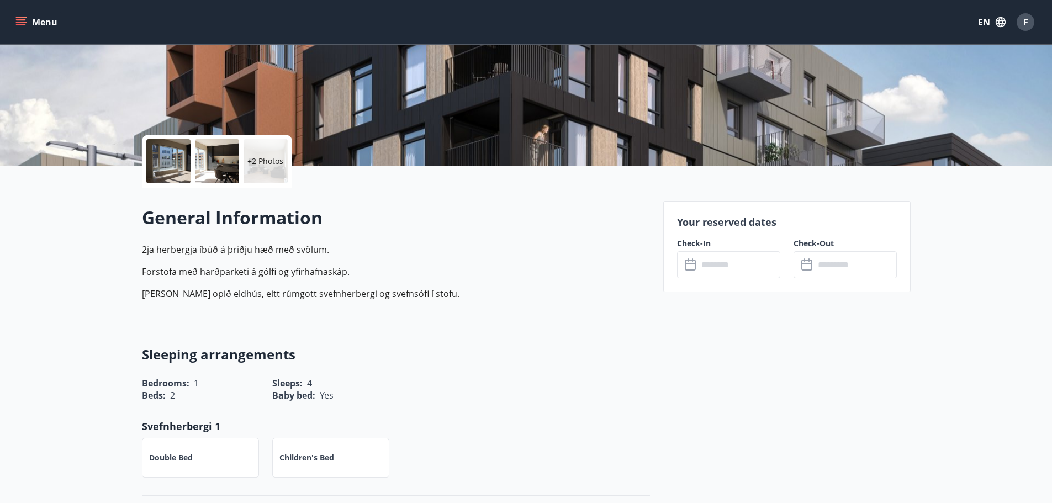
click at [692, 259] on icon at bounding box center [692, 259] width 1 height 3
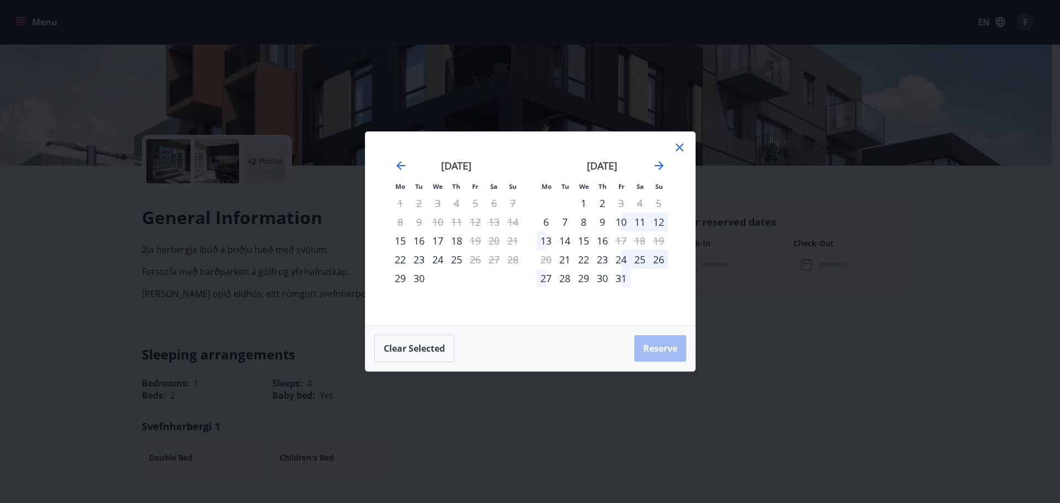
click at [437, 242] on div "17" at bounding box center [438, 240] width 19 height 19
click at [453, 240] on div "18" at bounding box center [456, 240] width 19 height 19
click at [455, 240] on div "18" at bounding box center [456, 240] width 19 height 19
click at [442, 242] on div "17" at bounding box center [438, 240] width 19 height 19
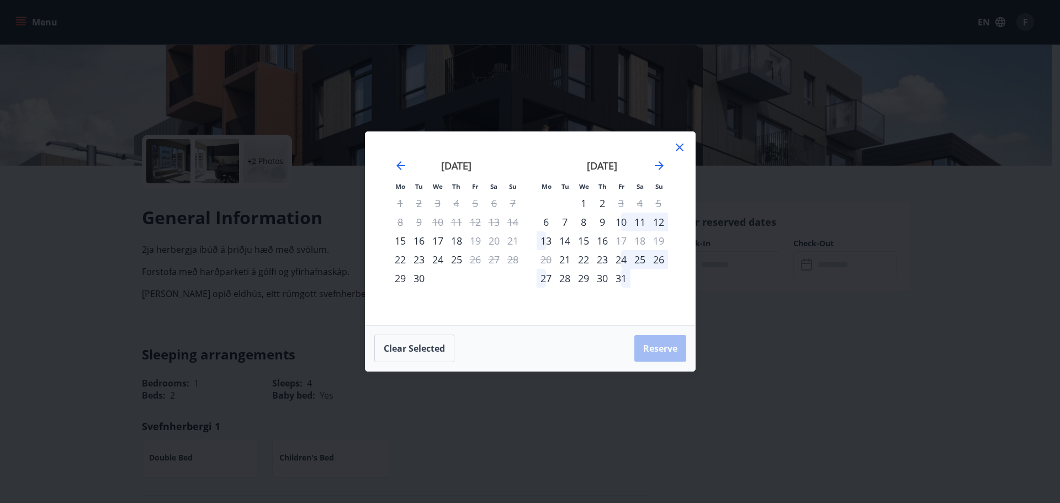
click at [452, 240] on div "18" at bounding box center [456, 240] width 19 height 19
click at [433, 241] on div "17" at bounding box center [438, 240] width 19 height 19
click at [628, 219] on div "10" at bounding box center [621, 222] width 19 height 19
drag, startPoint x: 654, startPoint y: 225, endPoint x: 646, endPoint y: 221, distance: 9.6
click at [648, 221] on tr "6 7 8 9 10 11 12" at bounding box center [602, 222] width 131 height 19
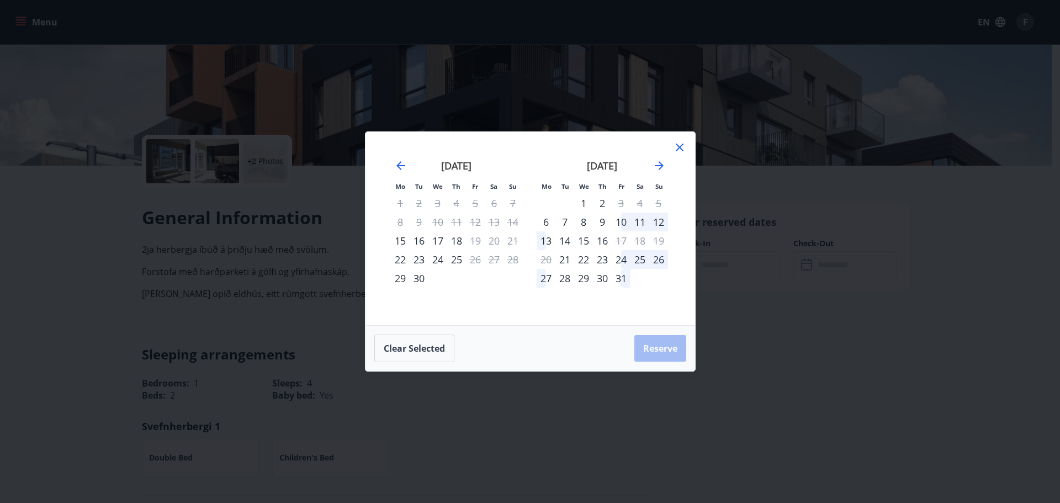
click at [642, 221] on div "11" at bounding box center [640, 222] width 19 height 19
click at [414, 344] on button "Clear selected" at bounding box center [414, 349] width 80 height 28
drag, startPoint x: 440, startPoint y: 241, endPoint x: 452, endPoint y: 234, distance: 13.6
click at [441, 240] on div "17" at bounding box center [438, 240] width 19 height 19
click at [452, 234] on div "18" at bounding box center [456, 240] width 19 height 19
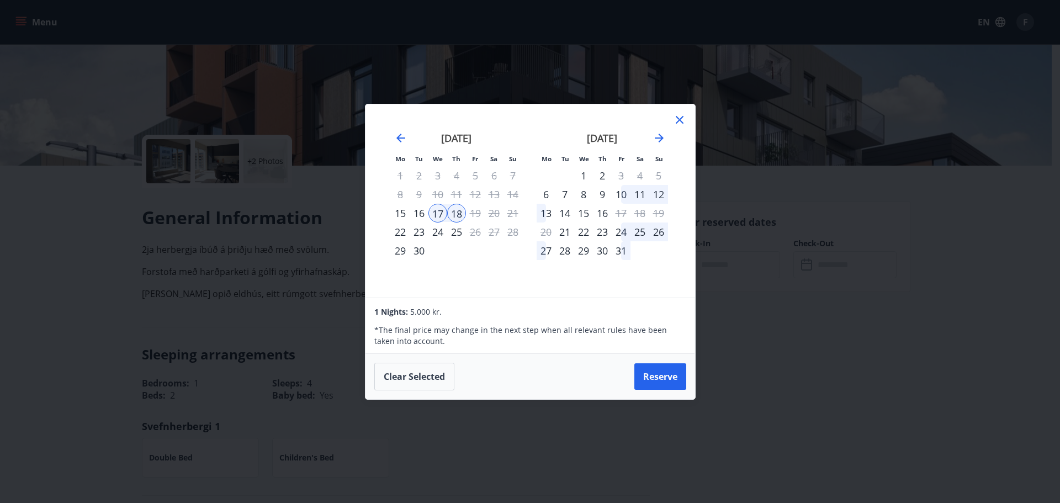
click at [675, 123] on icon at bounding box center [679, 119] width 13 height 13
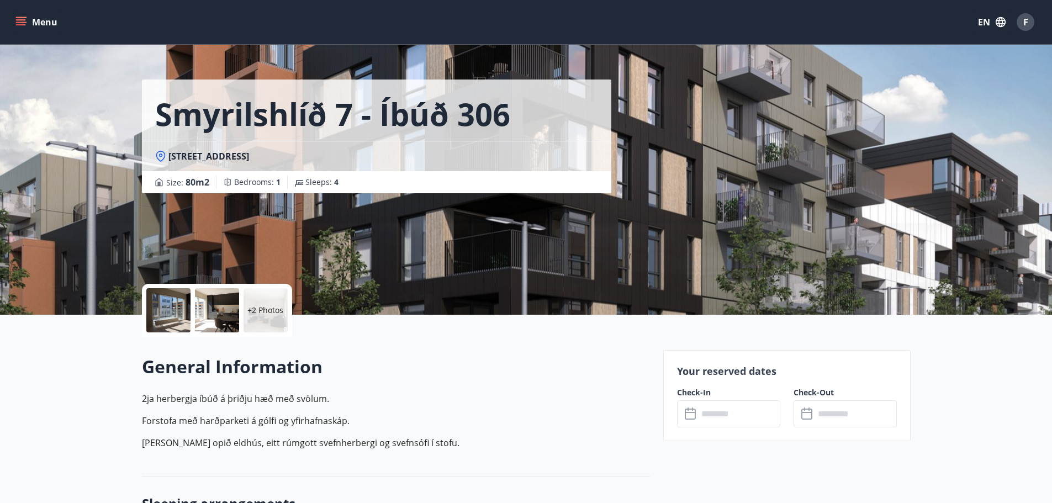
scroll to position [0, 0]
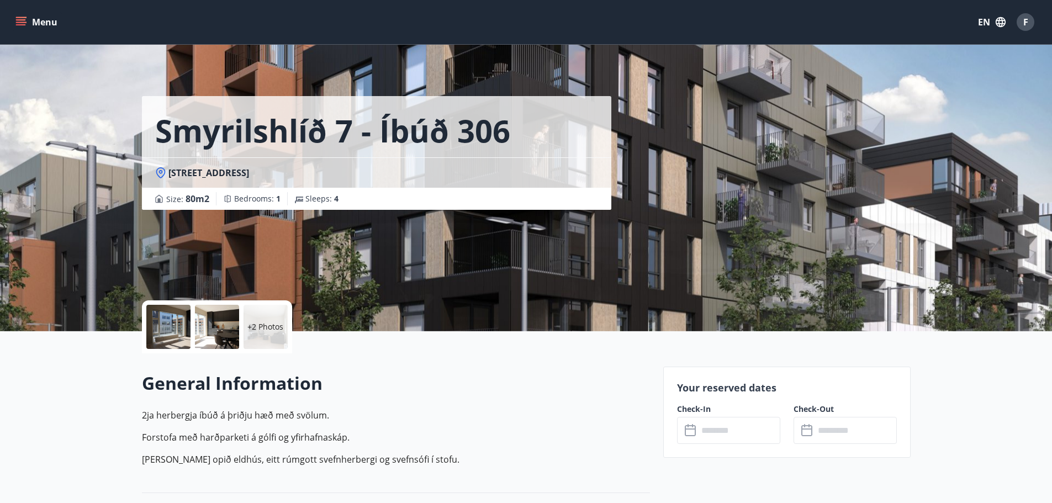
drag, startPoint x: 298, startPoint y: 176, endPoint x: 165, endPoint y: 173, distance: 133.7
click at [165, 173] on div "Smyrilshlíð 7, 102 Reykjavík" at bounding box center [376, 173] width 443 height 12
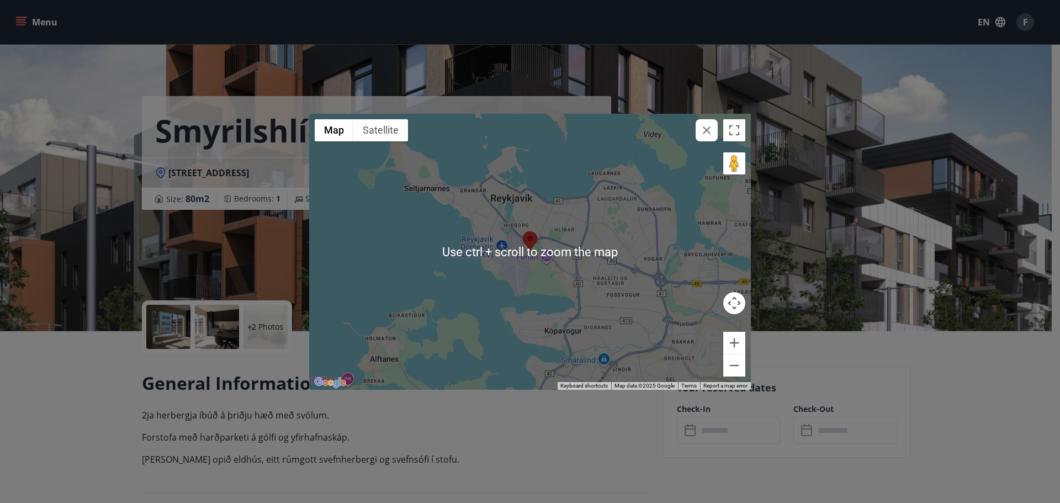
click at [531, 256] on div at bounding box center [530, 252] width 442 height 276
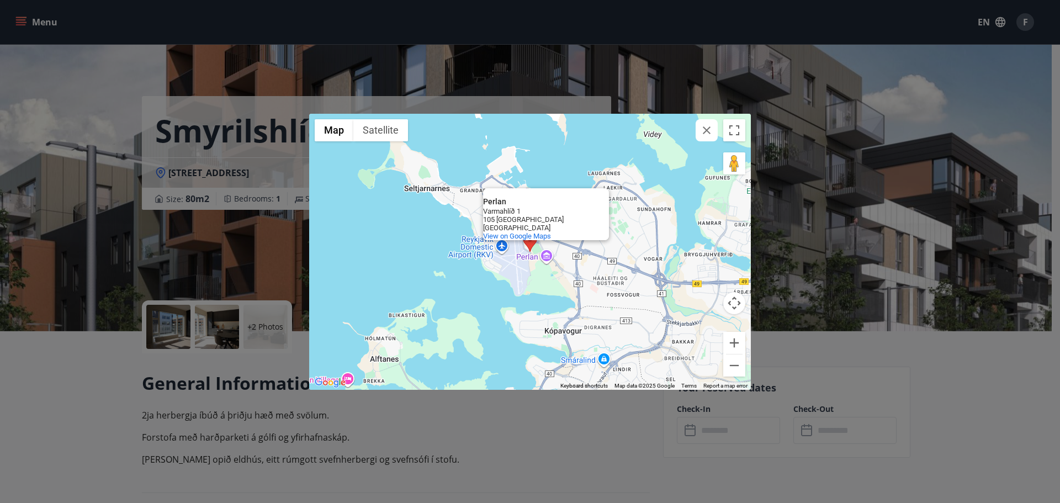
click at [707, 131] on icon "button" at bounding box center [707, 130] width 8 height 8
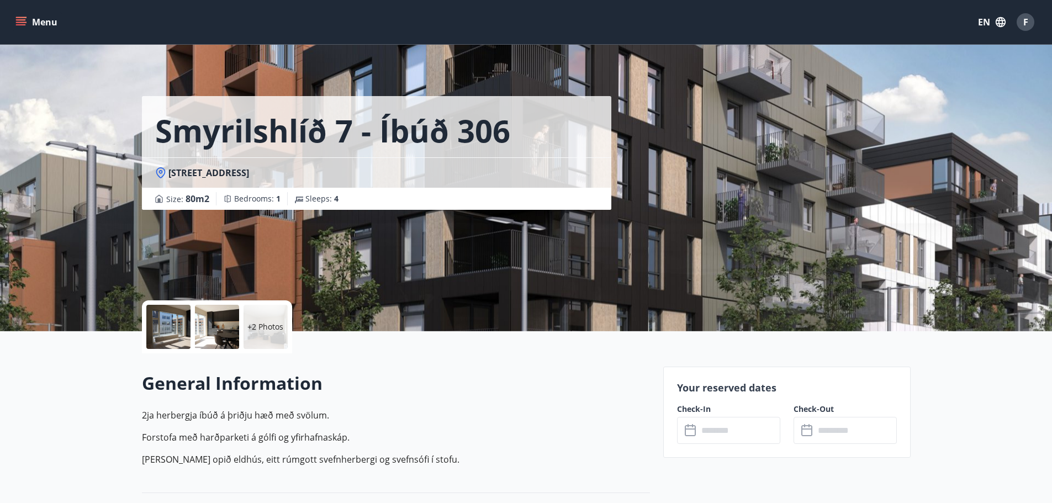
copy span "Smyrilshlíð 7, 102 Reykjavík"
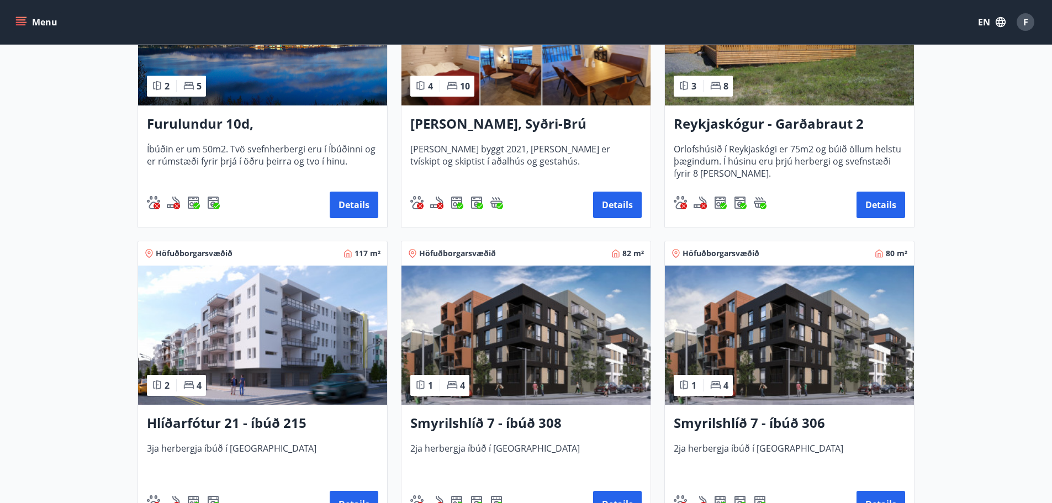
scroll to position [331, 0]
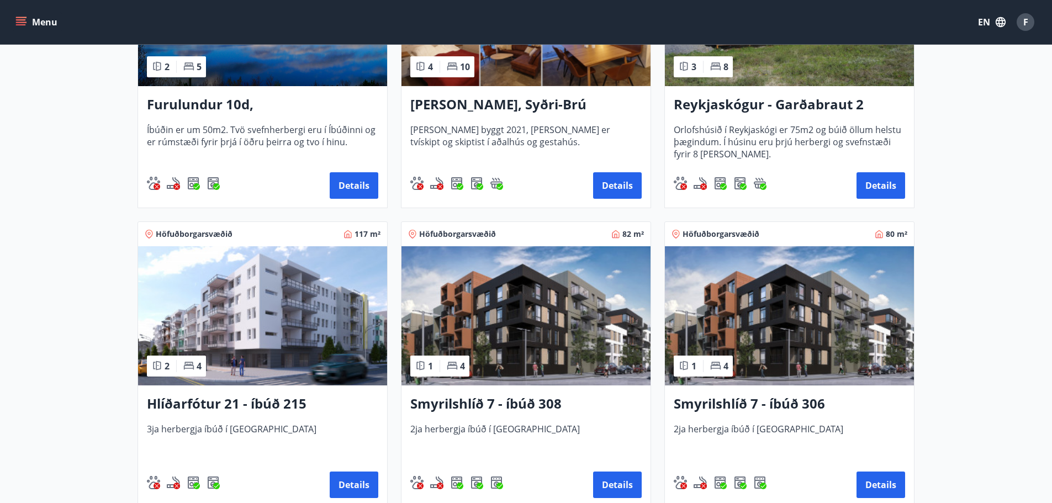
click at [262, 417] on div "Hlíðarfótur 21 - íbúð 215 3ja herbergja íbúð í Reykjavík Details" at bounding box center [262, 445] width 249 height 121
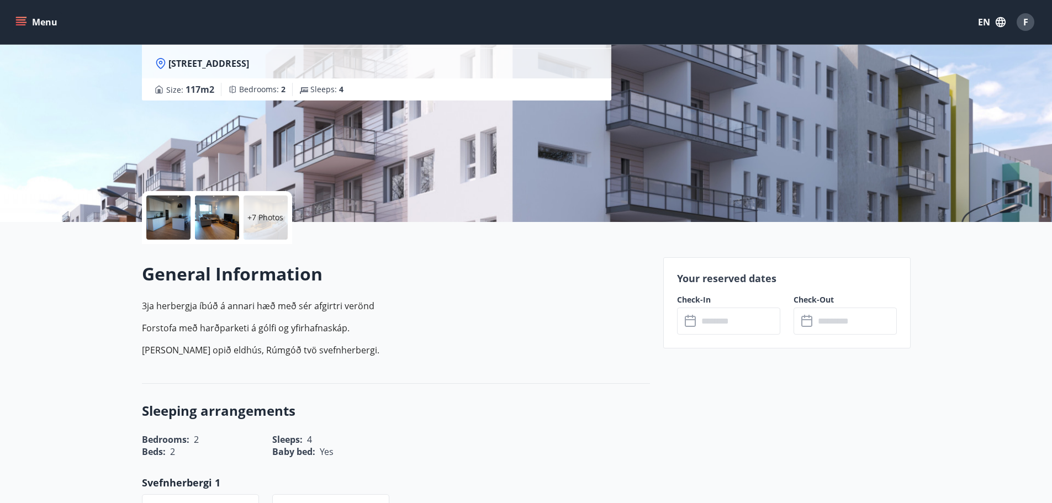
scroll to position [110, 0]
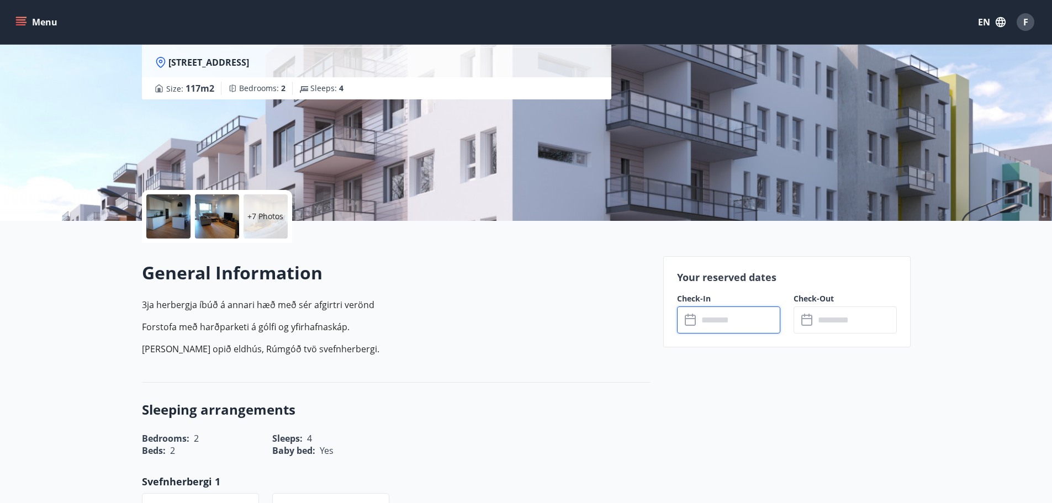
click at [752, 320] on input "text" at bounding box center [739, 319] width 82 height 27
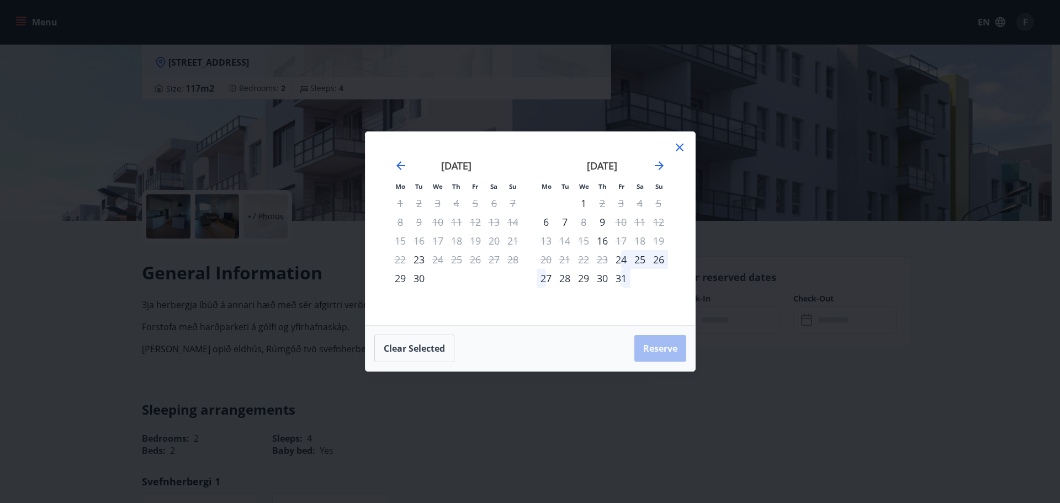
click at [678, 146] on icon at bounding box center [680, 148] width 8 height 8
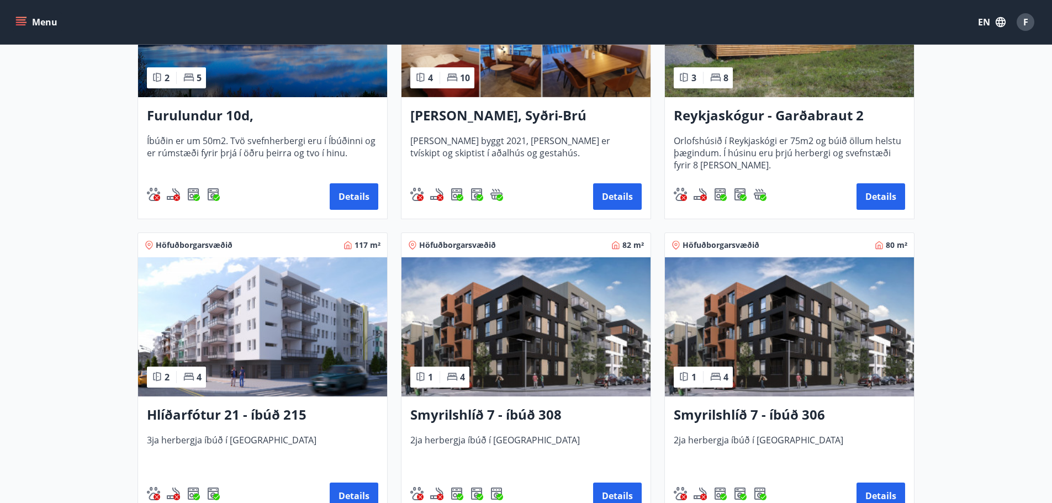
scroll to position [388, 0]
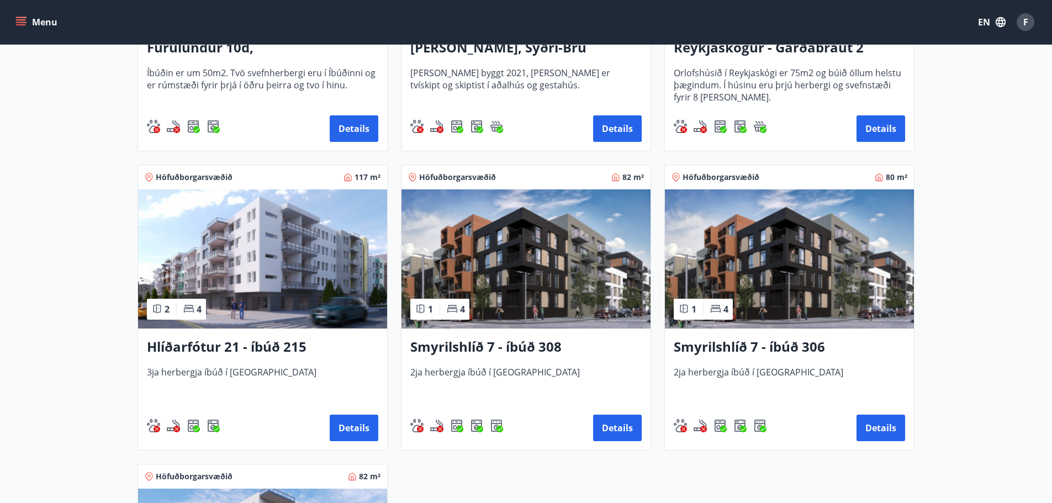
click at [536, 383] on span "2ja herbergja íbúð í Reykjavík" at bounding box center [525, 384] width 231 height 36
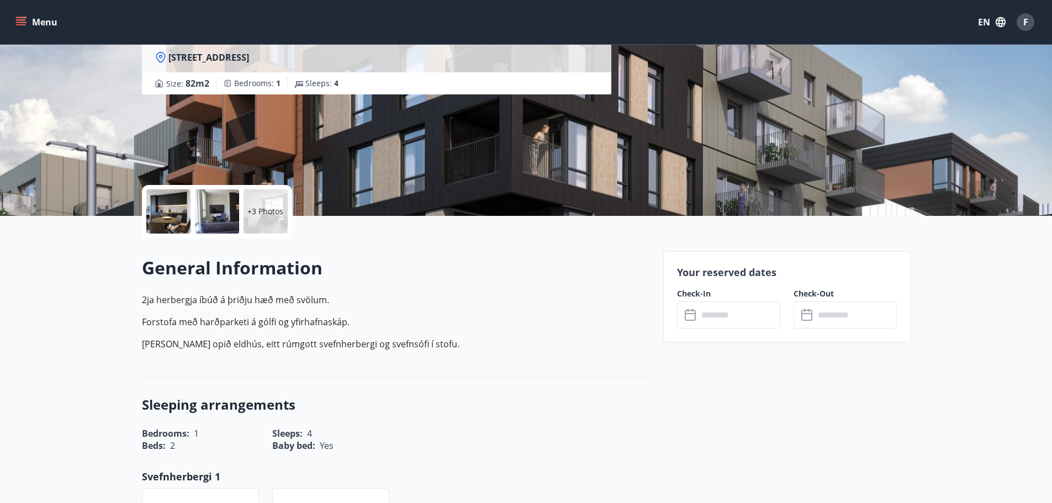
scroll to position [221, 0]
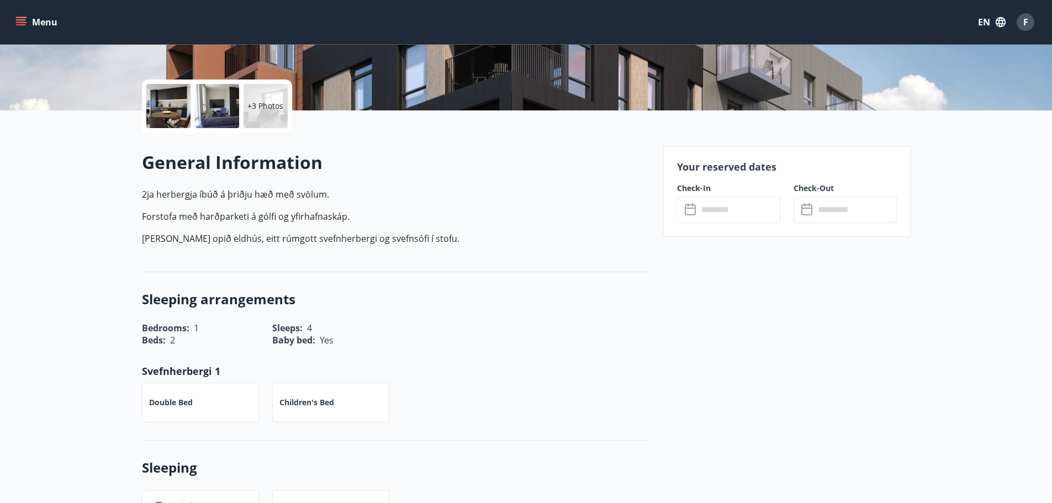
click at [748, 201] on input "text" at bounding box center [739, 209] width 82 height 27
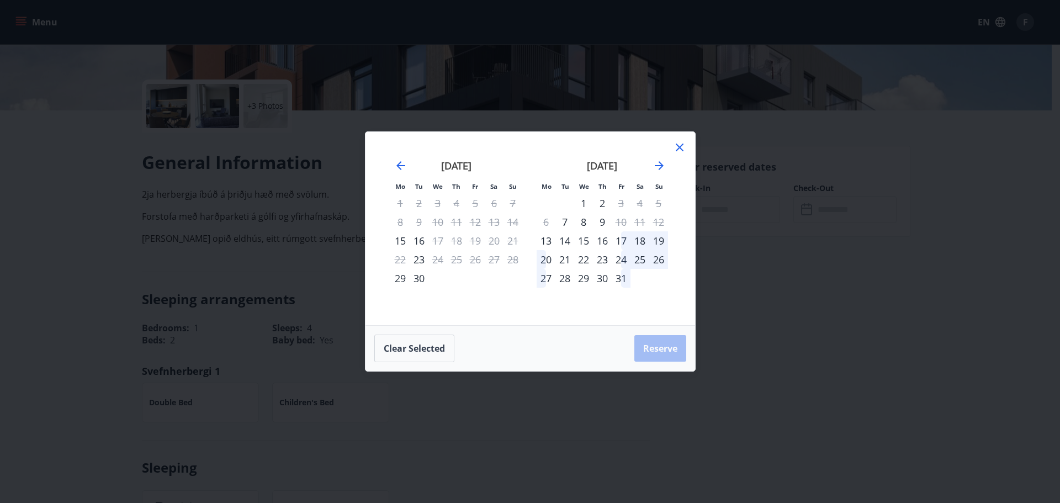
drag, startPoint x: 680, startPoint y: 148, endPoint x: 560, endPoint y: 116, distance: 123.5
click at [679, 148] on icon at bounding box center [680, 148] width 8 height 8
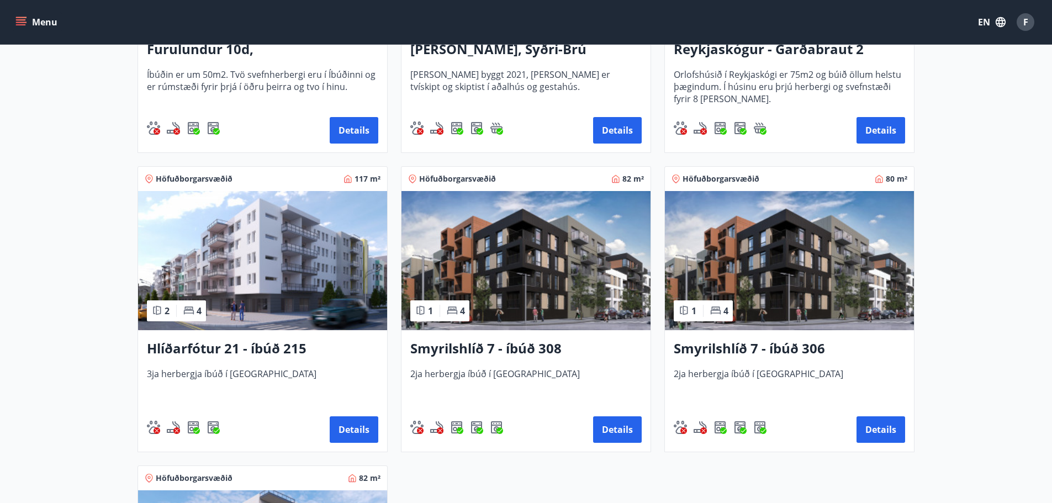
click at [794, 363] on div "Smyrilshlíð 7 - íbúð 306 2ja herbergja íbúð í Reykjavík Details" at bounding box center [789, 390] width 249 height 121
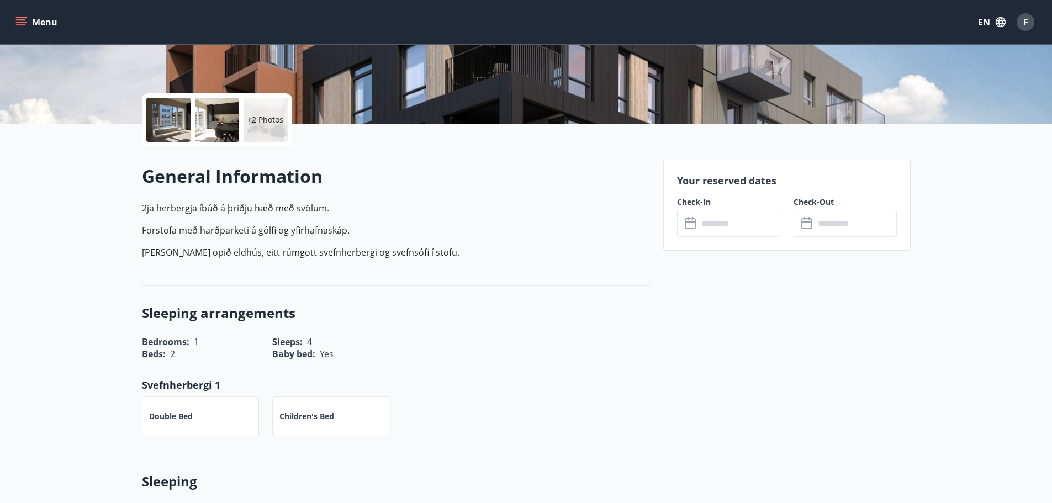
scroll to position [221, 0]
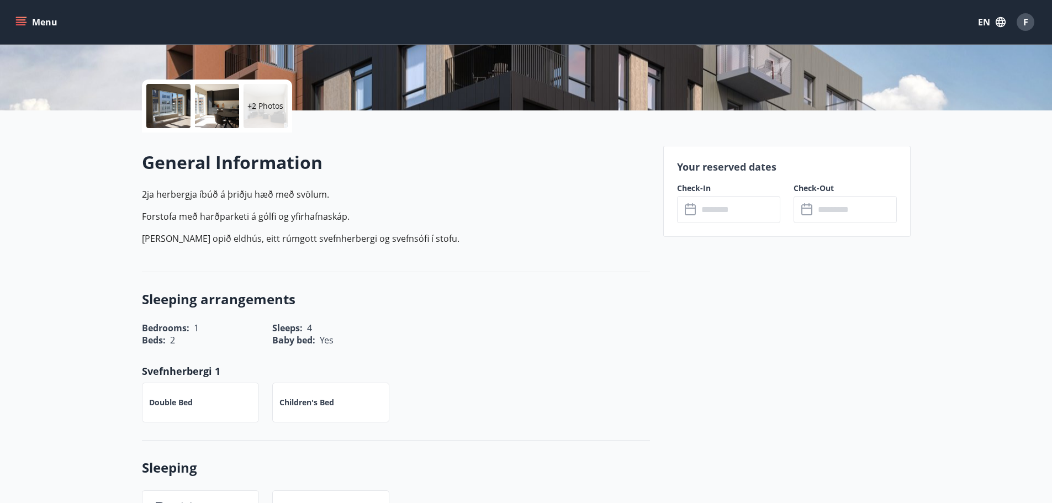
click at [697, 193] on label "Check-In" at bounding box center [728, 188] width 103 height 11
click at [719, 205] on input "text" at bounding box center [739, 209] width 82 height 27
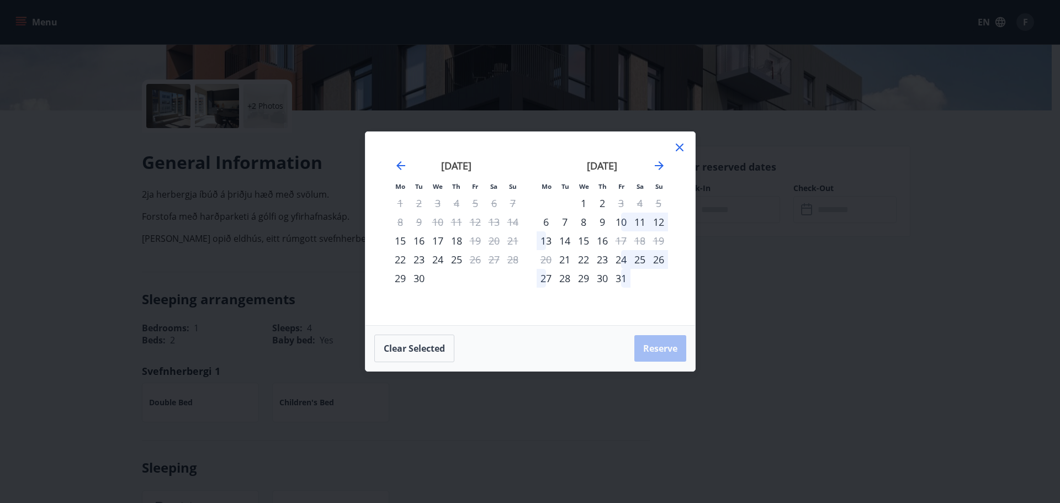
click at [678, 141] on icon at bounding box center [679, 147] width 13 height 13
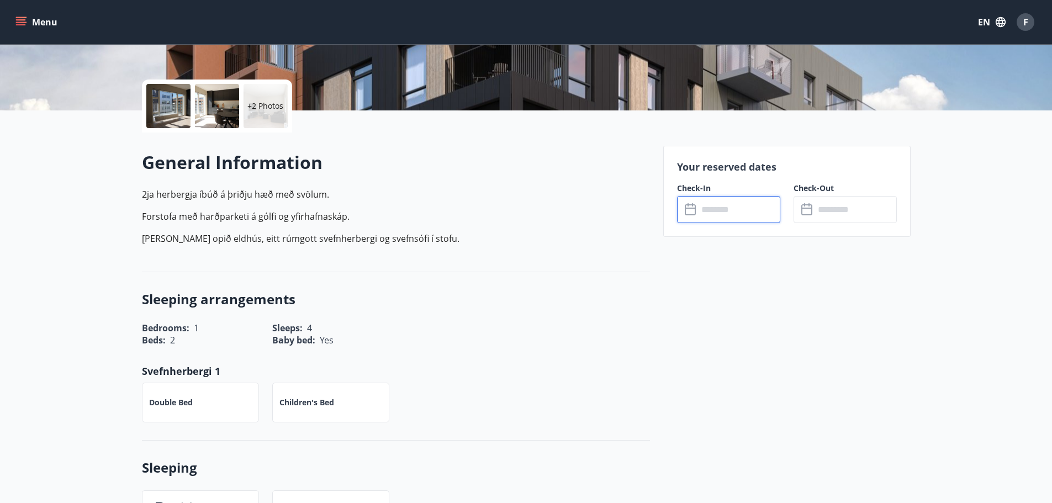
click at [745, 209] on input "text" at bounding box center [739, 209] width 82 height 27
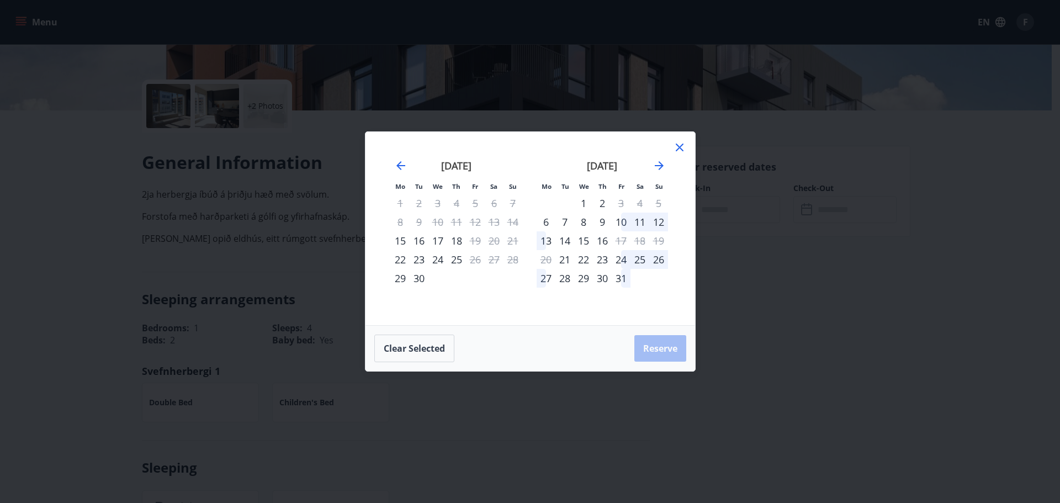
click at [443, 241] on div "17" at bounding box center [438, 240] width 19 height 19
drag, startPoint x: 462, startPoint y: 239, endPoint x: 456, endPoint y: 243, distance: 7.2
click at [459, 243] on div "18" at bounding box center [456, 240] width 19 height 19
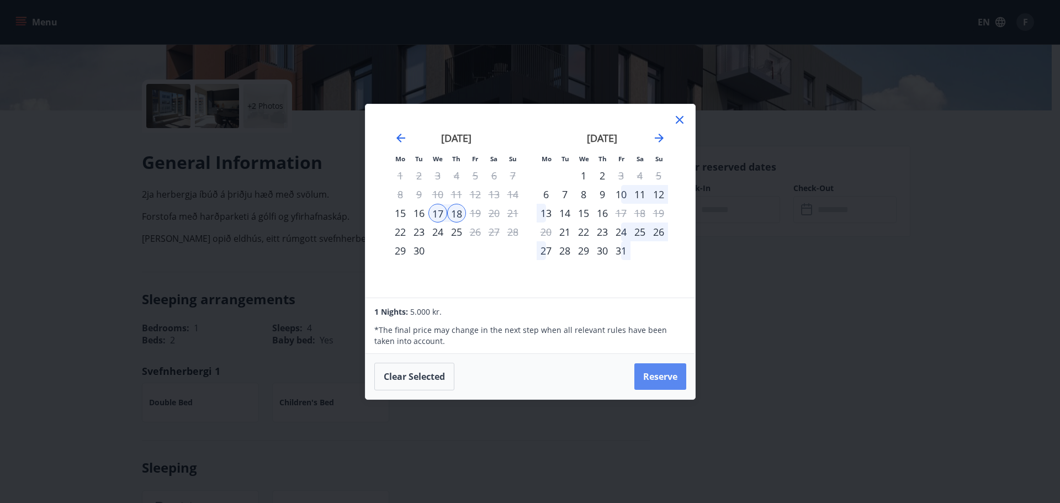
click at [667, 380] on button "Reserve" at bounding box center [660, 376] width 52 height 27
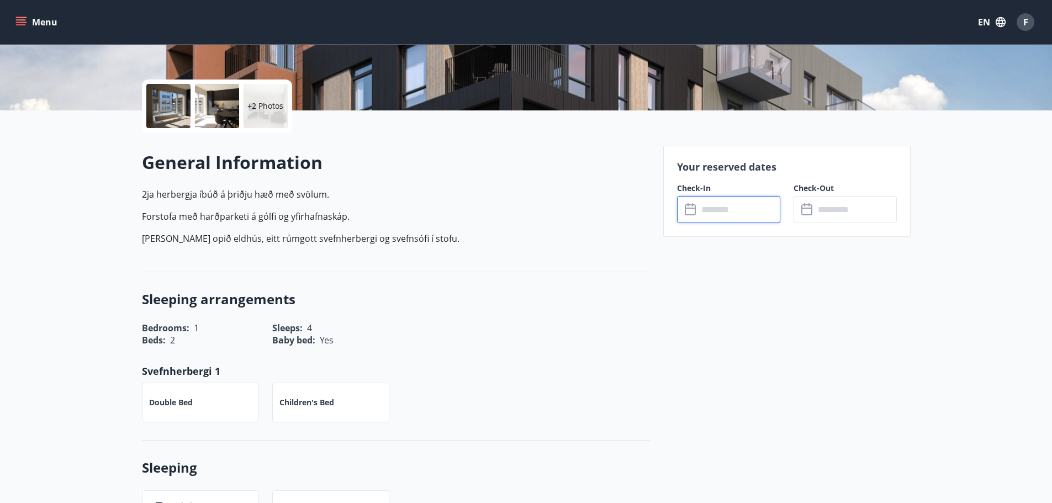
type input "******"
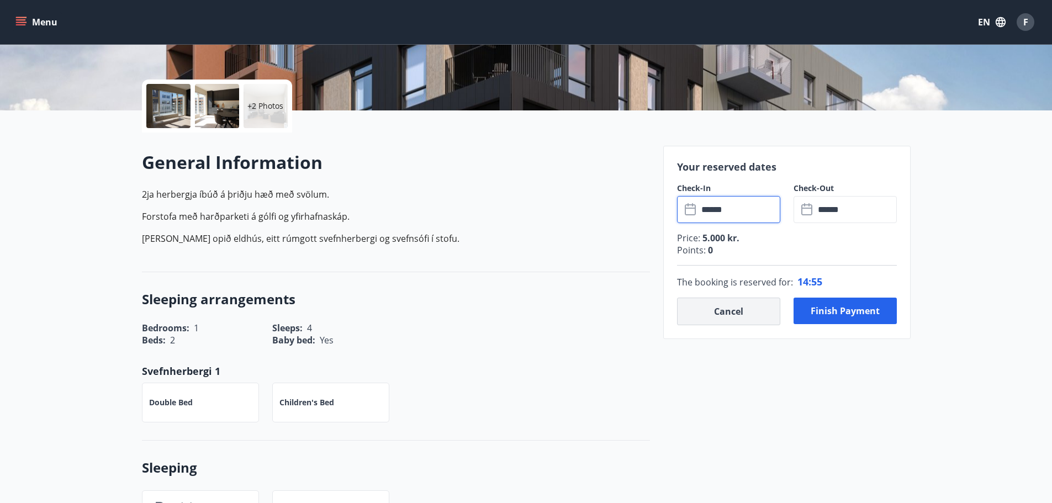
click at [745, 311] on button "Cancel" at bounding box center [728, 312] width 103 height 28
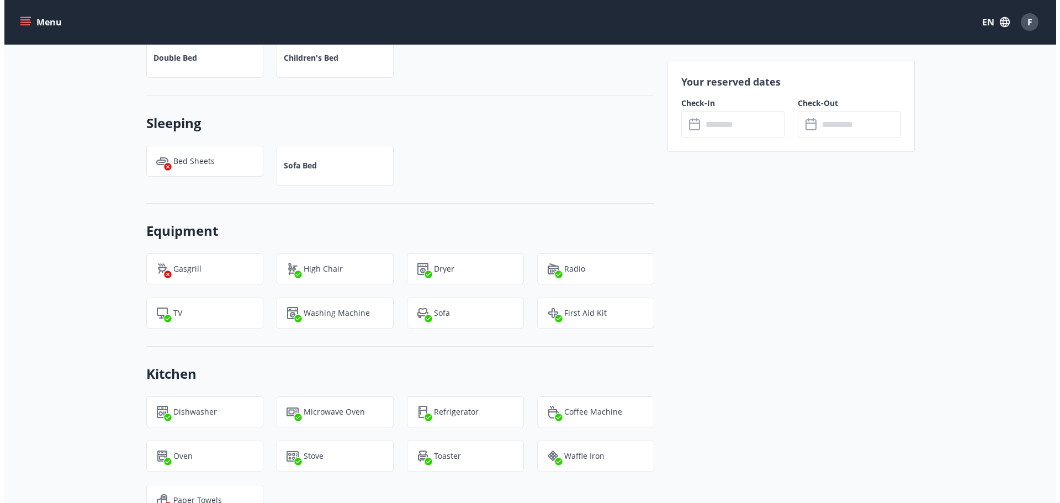
scroll to position [663, 0]
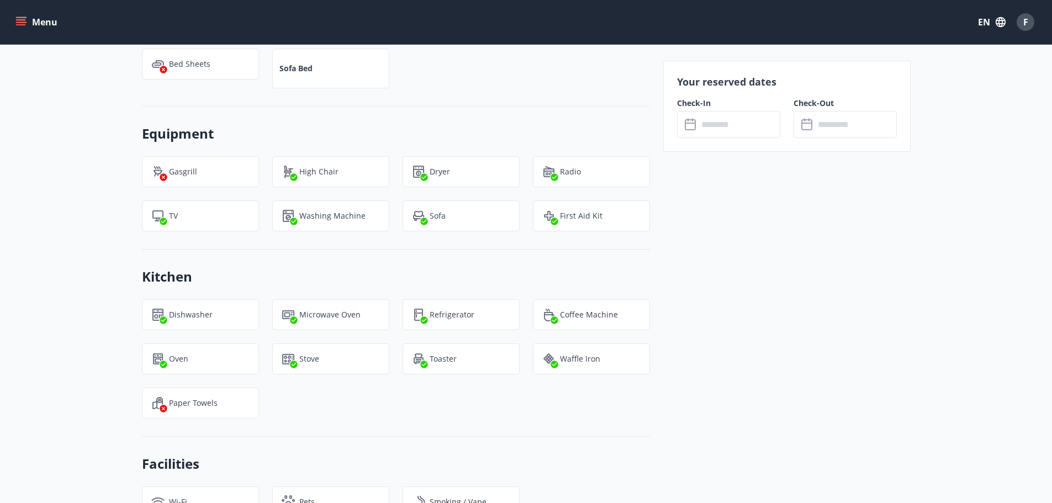
click at [1024, 32] on button "F" at bounding box center [1025, 22] width 27 height 27
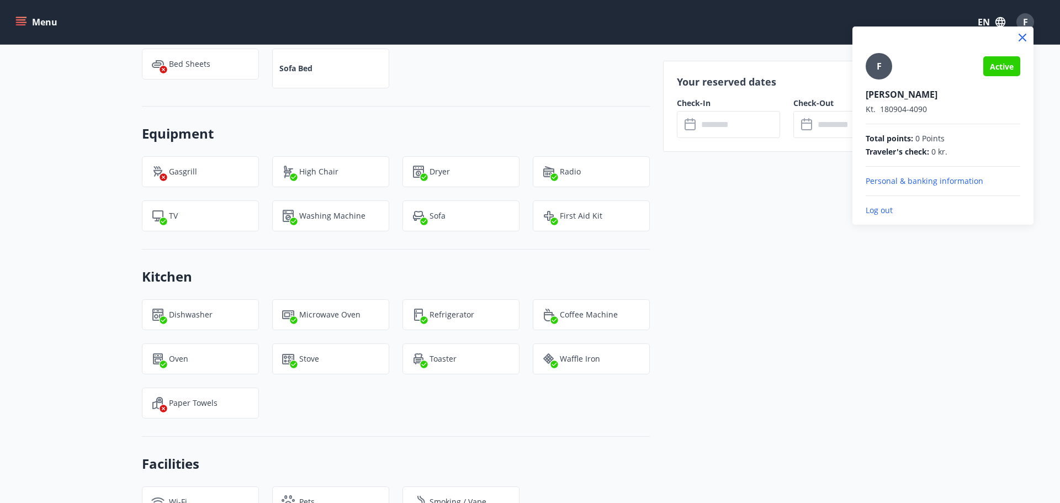
click at [884, 213] on p "Log out" at bounding box center [943, 210] width 155 height 11
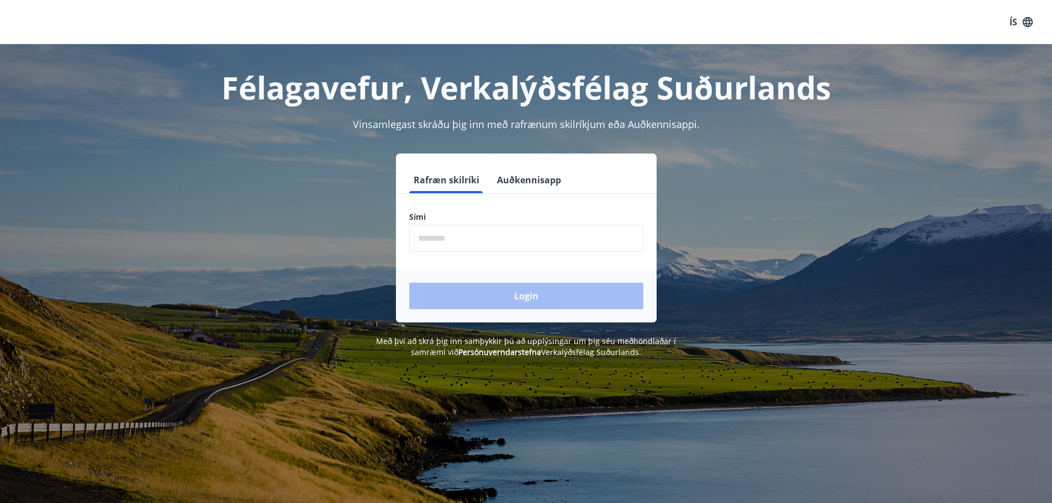
click at [522, 178] on button "Auðkennisapp" at bounding box center [529, 180] width 73 height 27
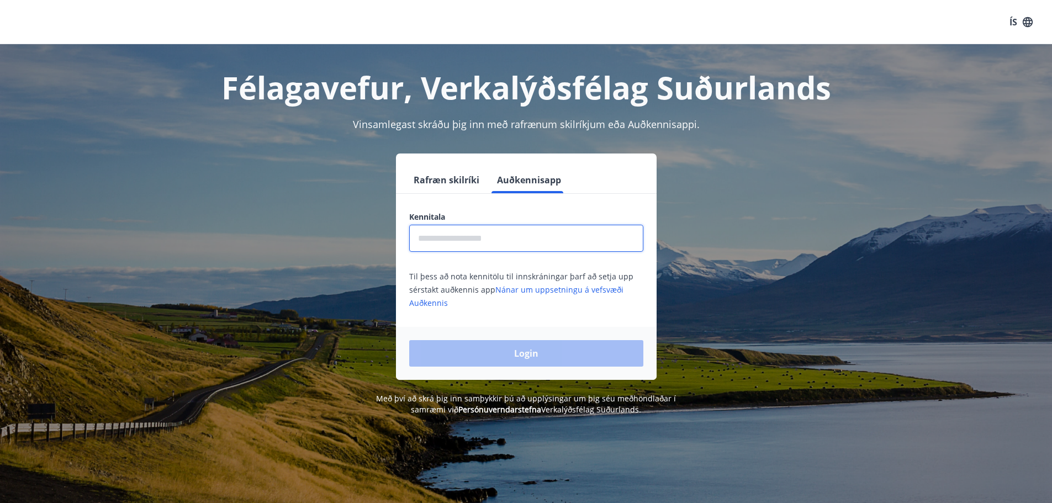
click at [475, 245] on input "text" at bounding box center [526, 238] width 234 height 27
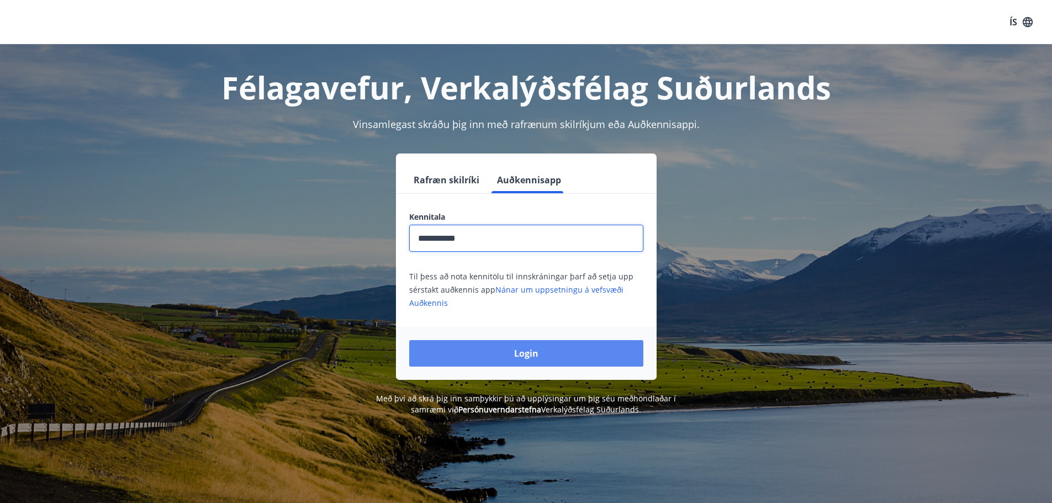
type input "**********"
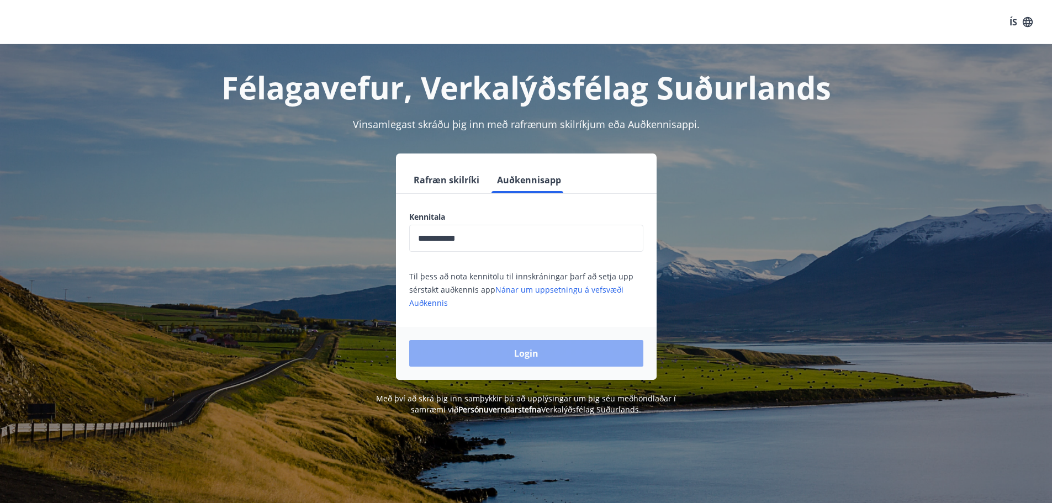
click at [560, 361] on button "Login" at bounding box center [526, 353] width 234 height 27
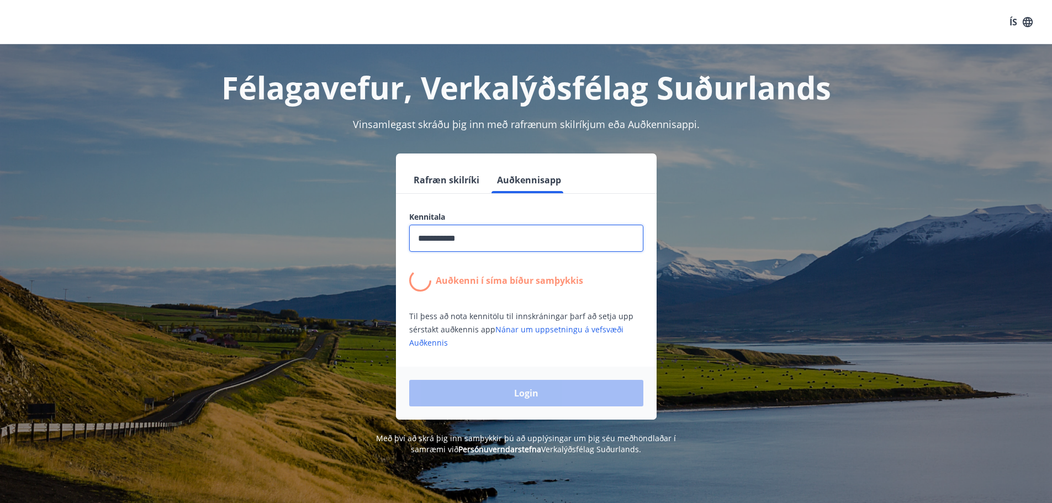
click at [485, 235] on input "**********" at bounding box center [526, 238] width 234 height 27
drag, startPoint x: 485, startPoint y: 235, endPoint x: 384, endPoint y: 232, distance: 101.1
click at [384, 232] on div "**********" at bounding box center [526, 287] width 769 height 266
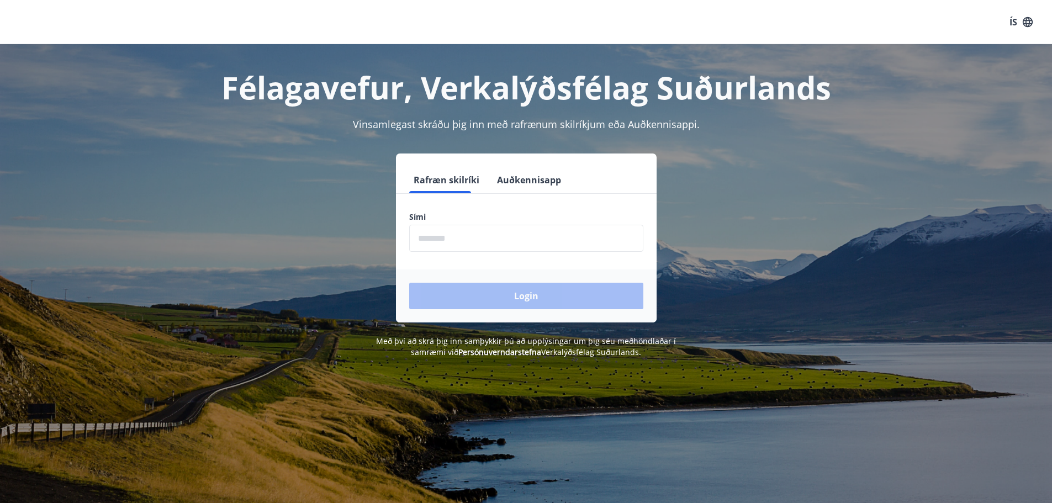
click at [485, 244] on input "phone" at bounding box center [526, 238] width 234 height 27
click at [527, 172] on button "Auðkennisapp" at bounding box center [529, 180] width 73 height 27
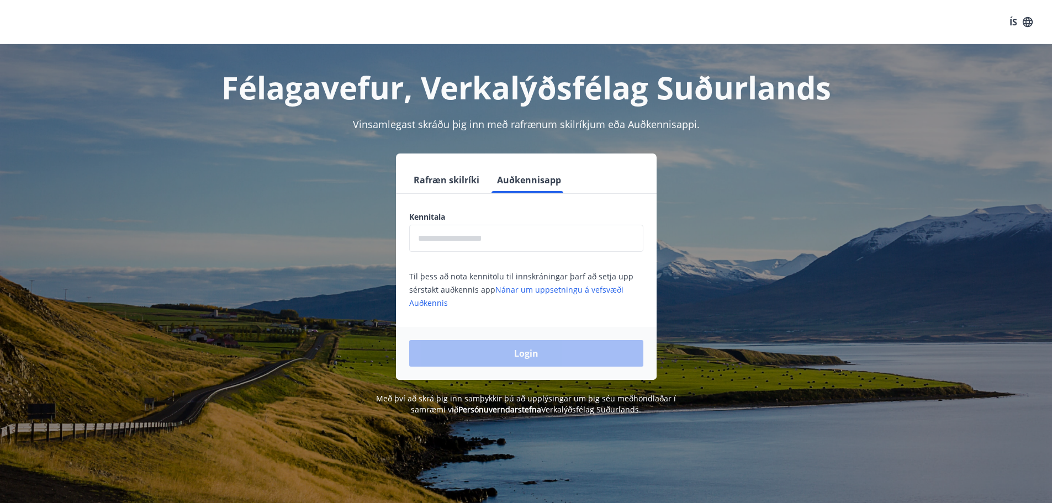
click at [452, 239] on input "text" at bounding box center [526, 238] width 234 height 27
click at [466, 229] on input "text" at bounding box center [526, 238] width 234 height 27
type input "**********"
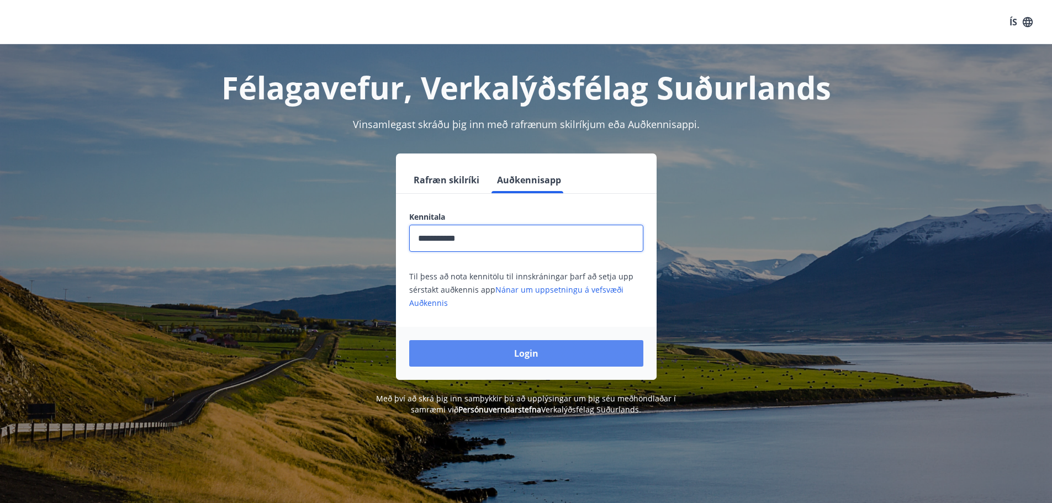
click at [528, 352] on button "Login" at bounding box center [526, 353] width 234 height 27
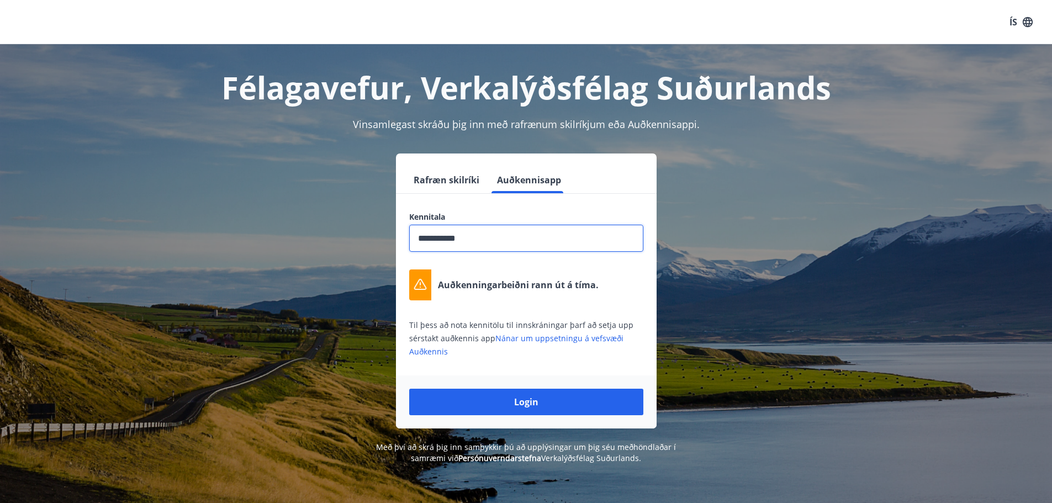
drag, startPoint x: 501, startPoint y: 239, endPoint x: 348, endPoint y: 252, distance: 153.6
click at [348, 252] on div "**********" at bounding box center [526, 291] width 769 height 275
click at [530, 397] on button "Login" at bounding box center [526, 402] width 234 height 27
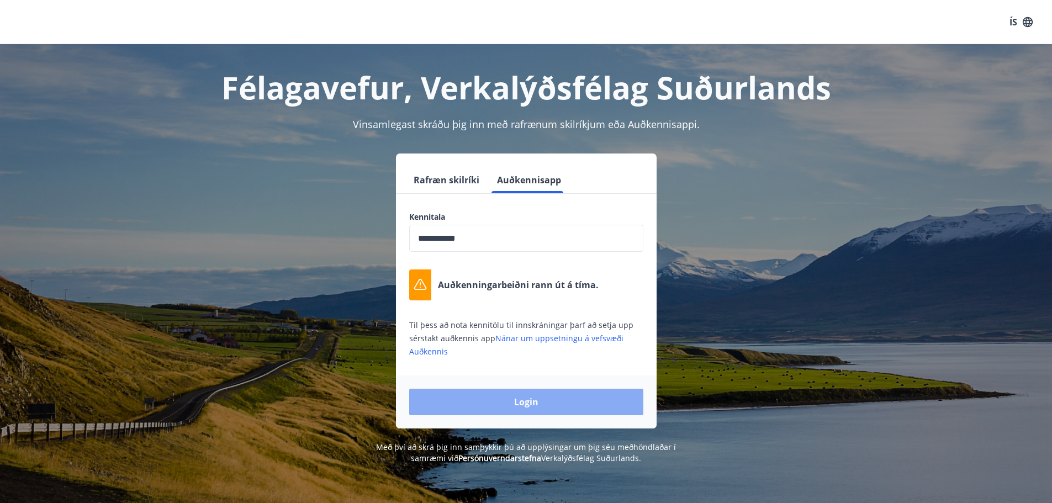
click at [544, 394] on button "Login" at bounding box center [526, 402] width 234 height 27
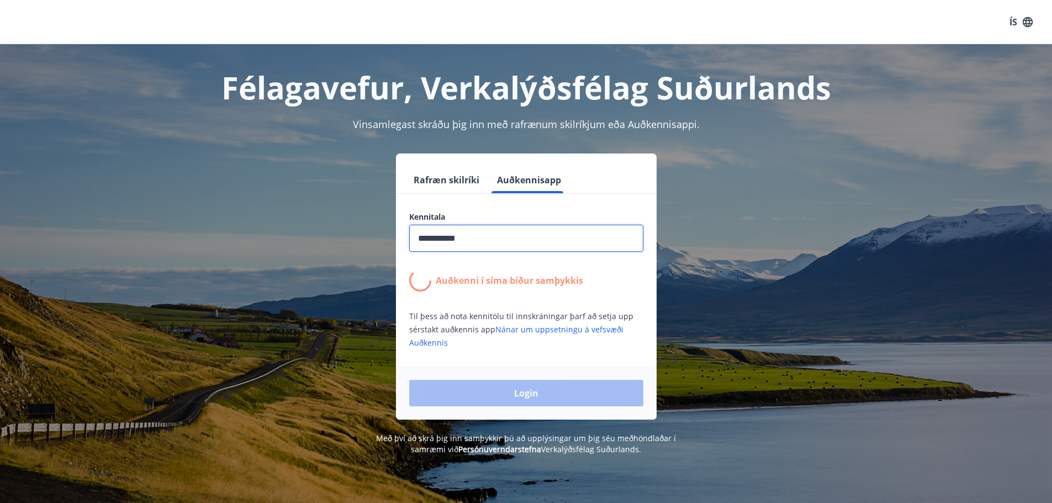
click at [479, 236] on input "**********" at bounding box center [526, 238] width 234 height 27
drag, startPoint x: 481, startPoint y: 234, endPoint x: 380, endPoint y: 248, distance: 102.1
click at [380, 248] on div "**********" at bounding box center [526, 287] width 769 height 266
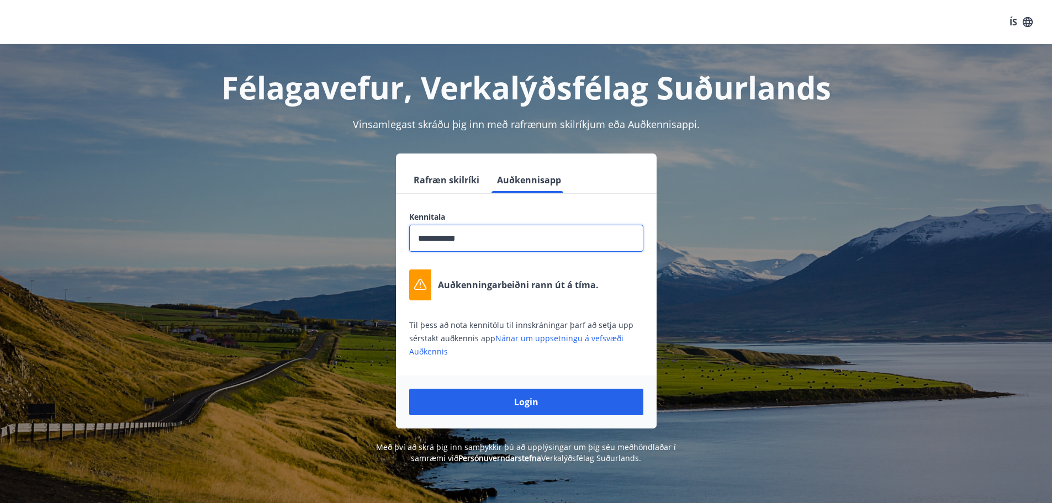
click at [466, 203] on form "**********" at bounding box center [526, 298] width 261 height 262
click at [452, 282] on p "Auðkenningarbeiðni rann út á tíma." at bounding box center [518, 285] width 161 height 12
drag, startPoint x: 477, startPoint y: 244, endPoint x: 414, endPoint y: 252, distance: 64.0
click at [414, 252] on div "**********" at bounding box center [526, 284] width 261 height 146
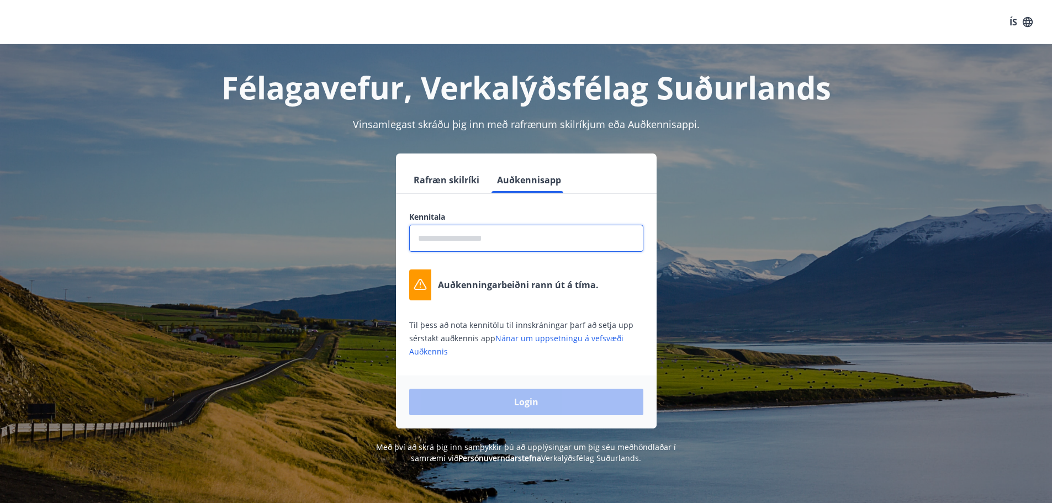
click at [461, 181] on button "Rafræn skilríki" at bounding box center [446, 180] width 75 height 27
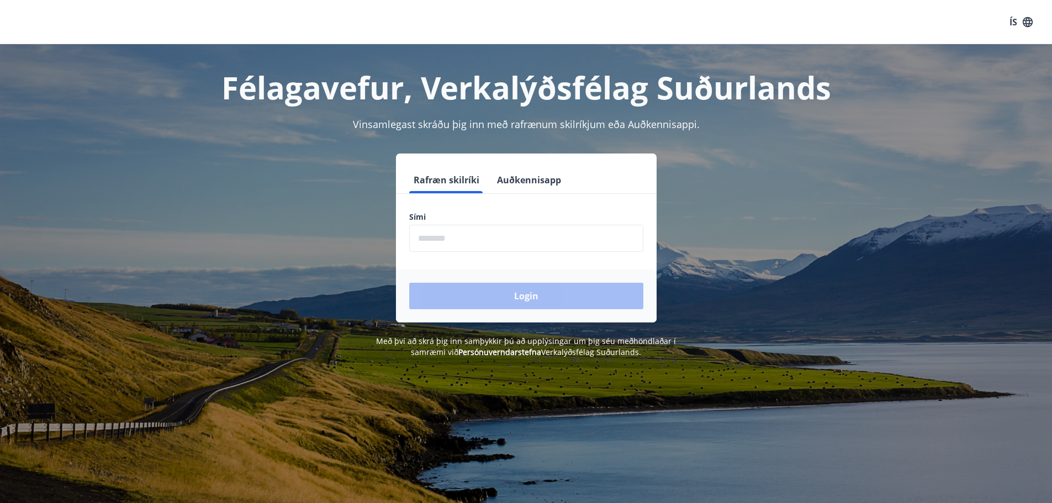
click at [522, 171] on button "Auðkennisapp" at bounding box center [529, 180] width 73 height 27
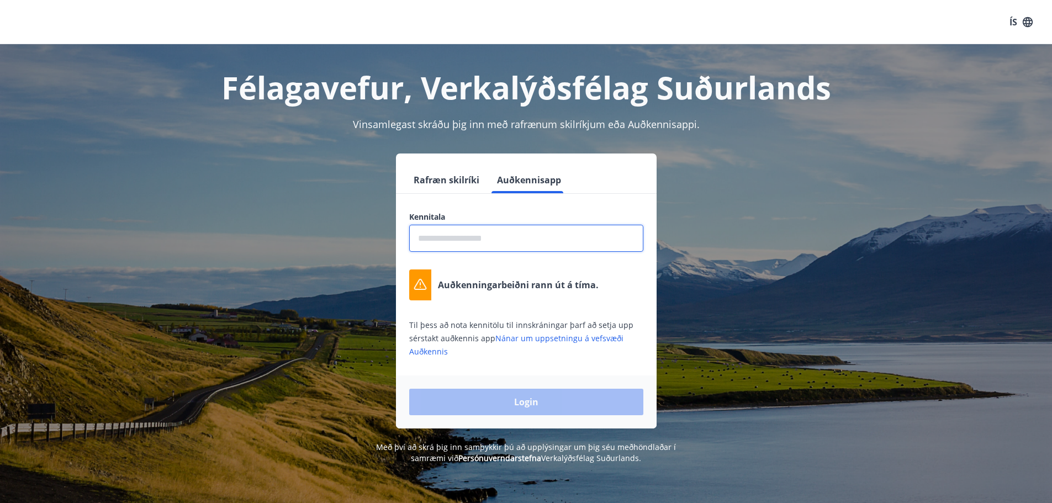
click at [517, 234] on input "text" at bounding box center [526, 238] width 234 height 27
click at [1016, 17] on button "ÍS" at bounding box center [1020, 22] width 35 height 20
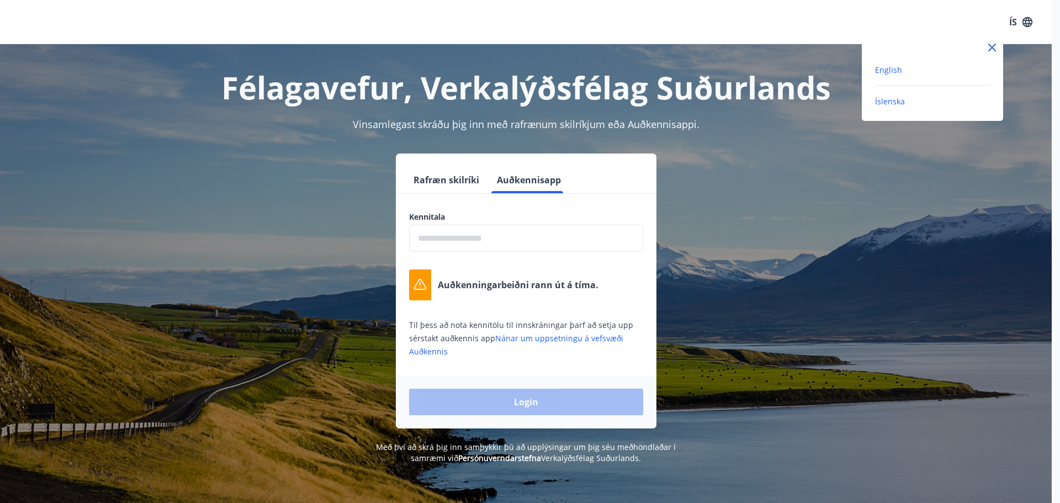
click at [886, 70] on span "English" at bounding box center [888, 70] width 27 height 10
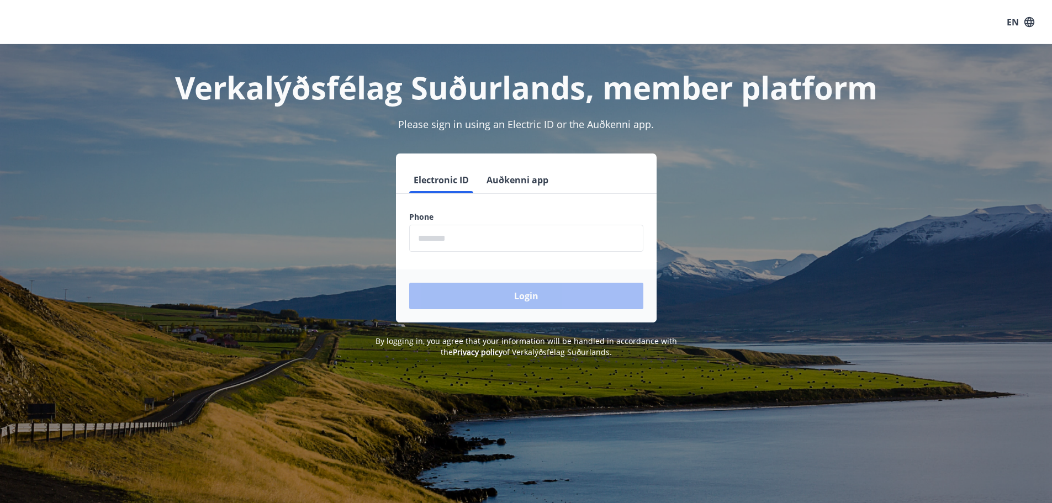
click at [505, 175] on button "Auðkenni app" at bounding box center [517, 180] width 71 height 27
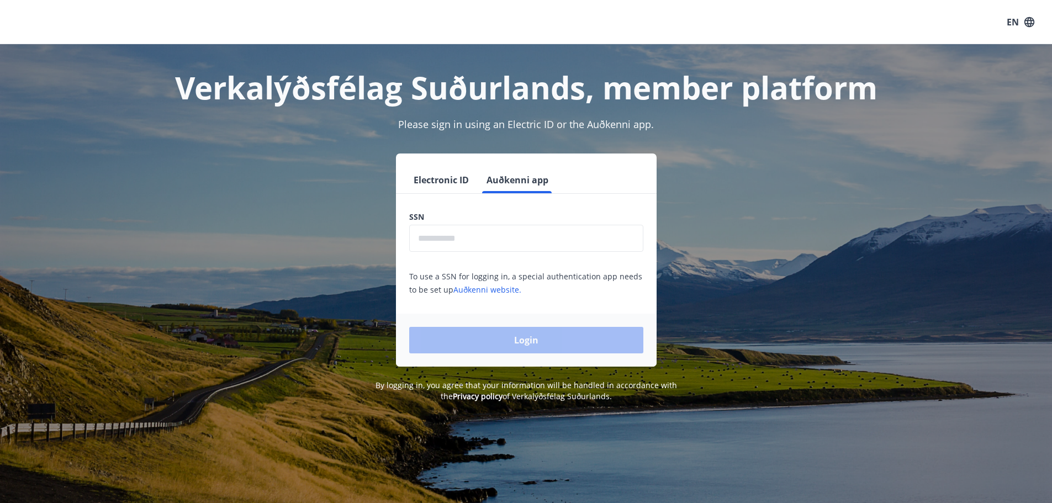
click at [476, 241] on input "text" at bounding box center [526, 238] width 234 height 27
